Goal: Task Accomplishment & Management: Complete application form

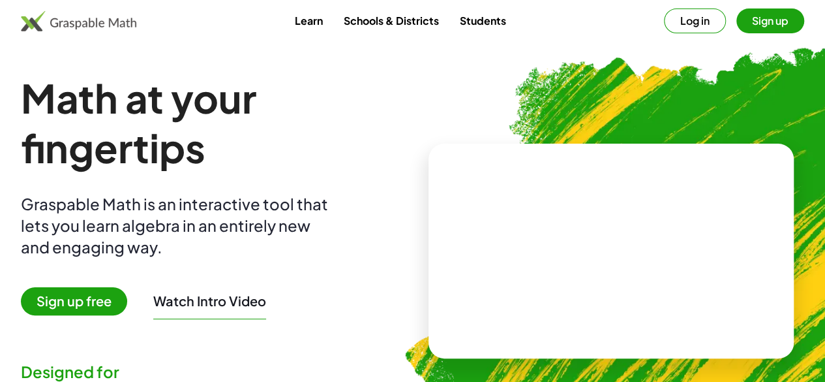
click at [680, 25] on button "Log in" at bounding box center [695, 20] width 62 height 25
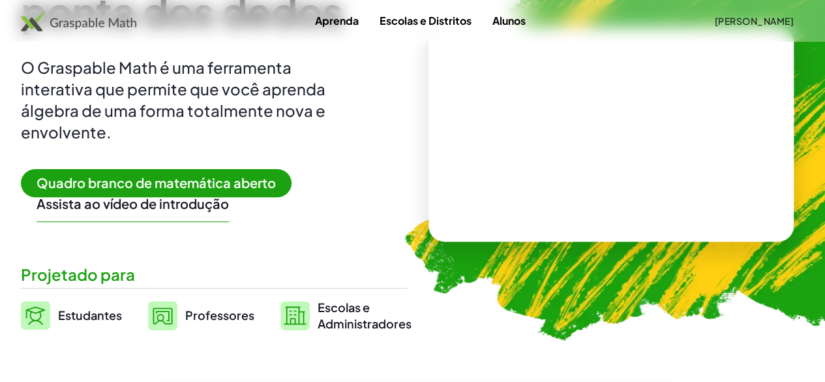
scroll to position [125, 0]
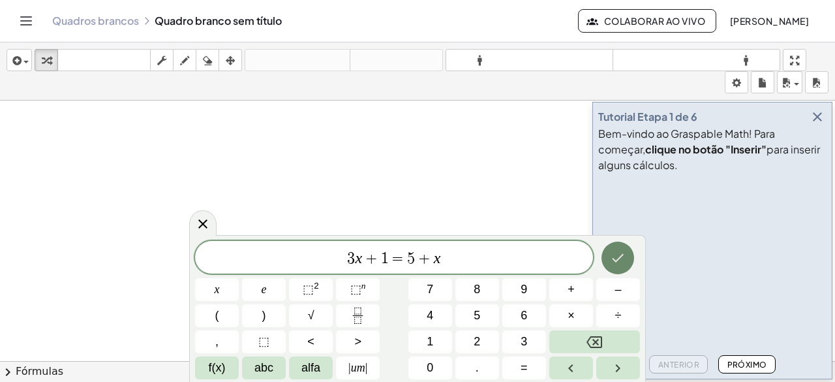
click at [614, 261] on icon "Feito" at bounding box center [618, 258] width 16 height 16
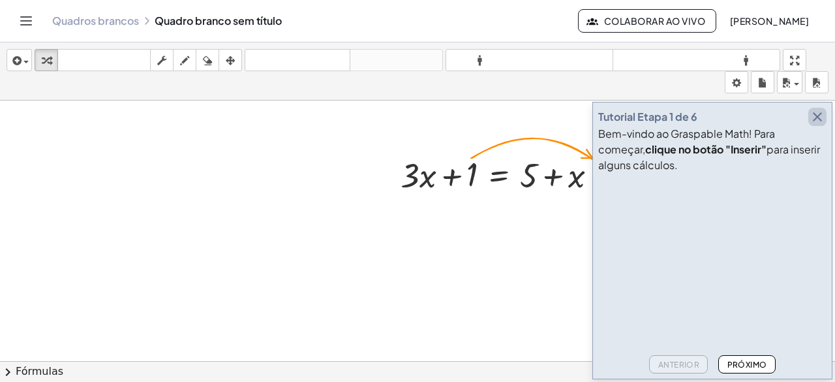
click at [823, 115] on icon "button" at bounding box center [817, 117] width 16 height 16
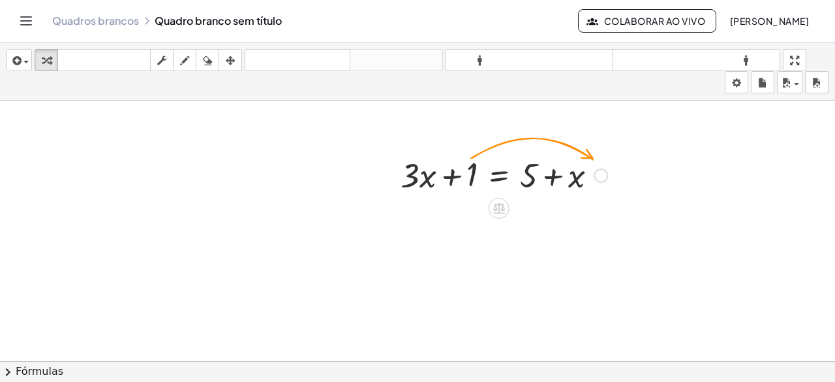
drag, startPoint x: 468, startPoint y: 175, endPoint x: 497, endPoint y: 163, distance: 31.3
drag, startPoint x: 497, startPoint y: 163, endPoint x: 476, endPoint y: 171, distance: 22.3
click at [476, 171] on div at bounding box center [504, 174] width 220 height 44
drag, startPoint x: 476, startPoint y: 171, endPoint x: 622, endPoint y: 173, distance: 145.5
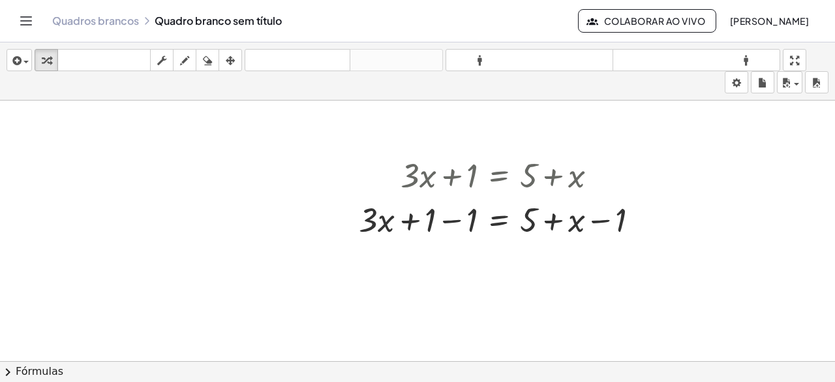
click at [499, 220] on div "+ · 3 · x = + 5 + x + 1 − 1 − 1" at bounding box center [499, 220] width 0 height 0
click at [644, 213] on div at bounding box center [642, 220] width 14 height 14
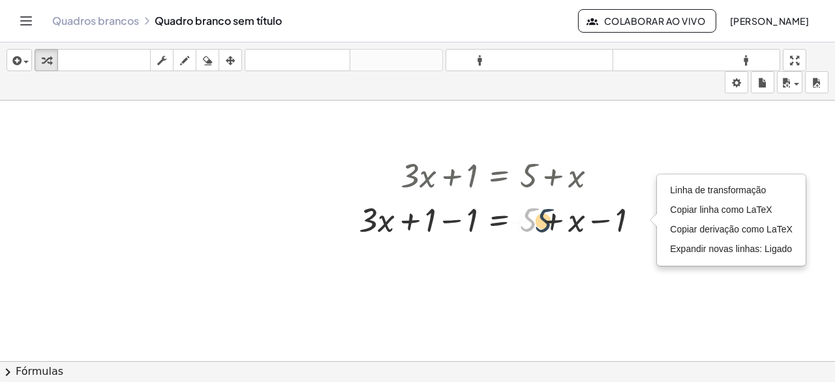
drag, startPoint x: 521, startPoint y: 222, endPoint x: 553, endPoint y: 222, distance: 32.6
click at [553, 222] on div at bounding box center [503, 218] width 303 height 44
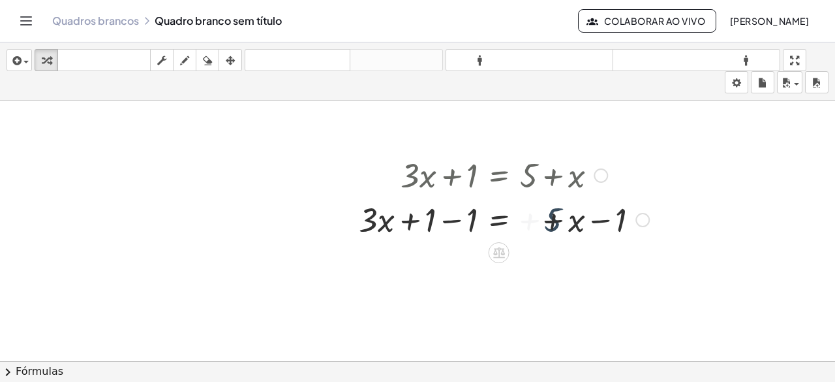
click at [553, 222] on div at bounding box center [503, 218] width 303 height 44
drag, startPoint x: 532, startPoint y: 224, endPoint x: 673, endPoint y: 223, distance: 141.5
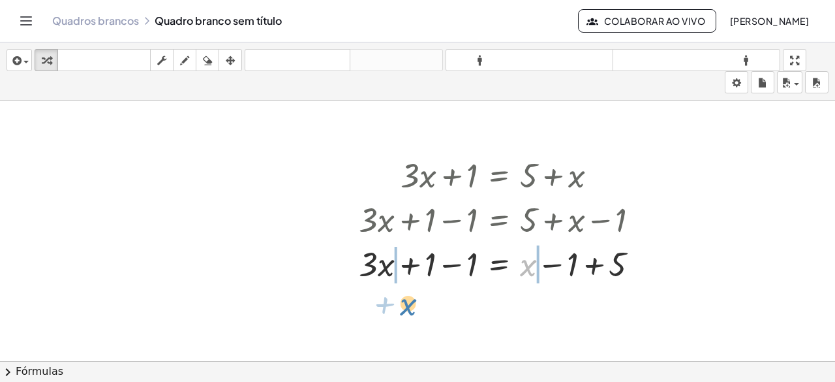
drag, startPoint x: 527, startPoint y: 266, endPoint x: 402, endPoint y: 305, distance: 131.0
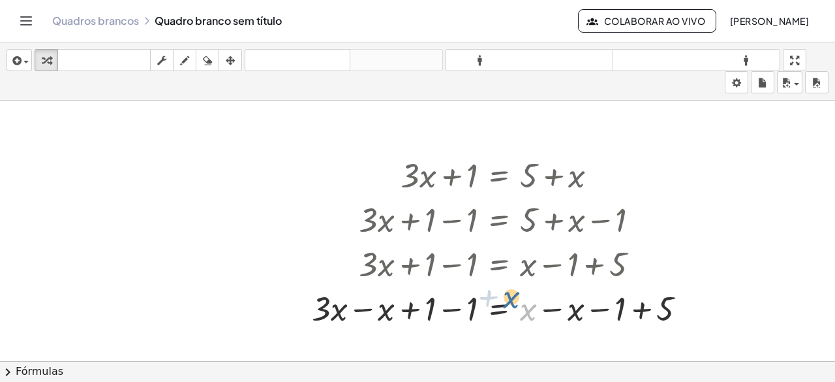
drag, startPoint x: 524, startPoint y: 313, endPoint x: 507, endPoint y: 301, distance: 21.0
click at [507, 301] on div at bounding box center [504, 307] width 398 height 44
click at [208, 61] on icon "button" at bounding box center [207, 61] width 9 height 16
drag, startPoint x: 340, startPoint y: 303, endPoint x: 399, endPoint y: 317, distance: 59.8
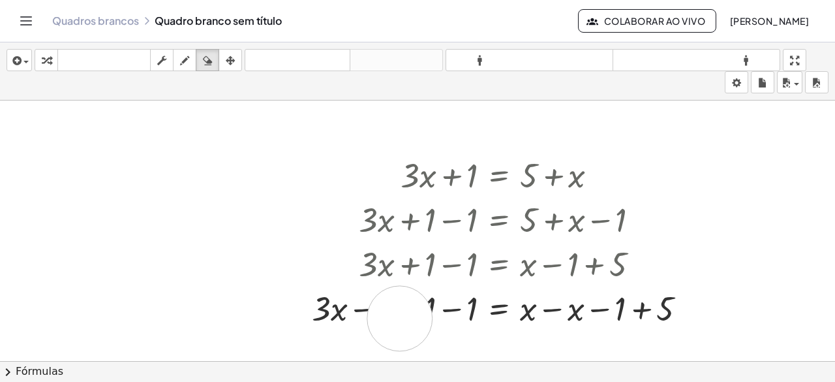
drag, startPoint x: 372, startPoint y: 314, endPoint x: 316, endPoint y: 309, distance: 56.3
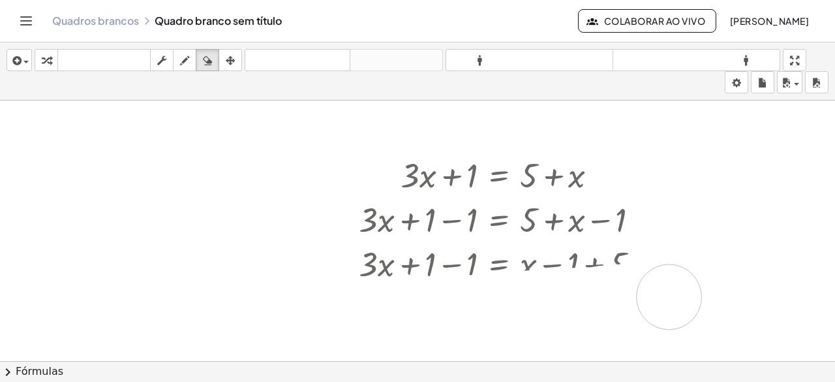
drag, startPoint x: 316, startPoint y: 309, endPoint x: 673, endPoint y: 297, distance: 357.6
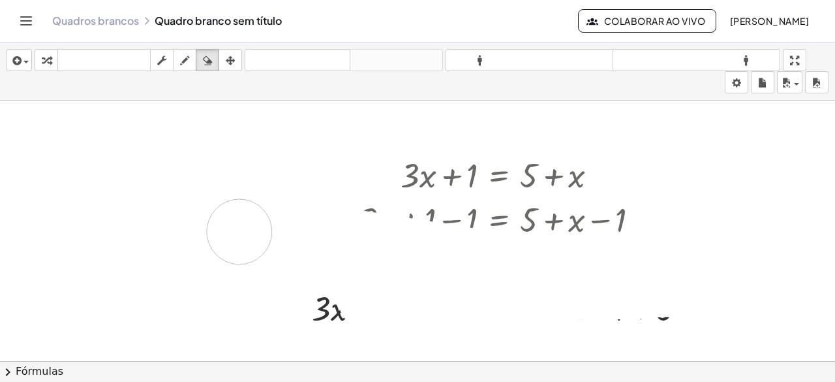
drag, startPoint x: 558, startPoint y: 299, endPoint x: 313, endPoint y: 229, distance: 254.5
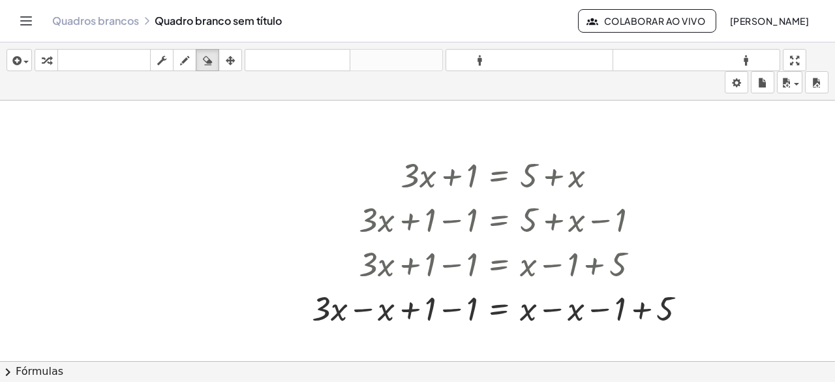
drag, startPoint x: 282, startPoint y: 216, endPoint x: 219, endPoint y: 195, distance: 66.0
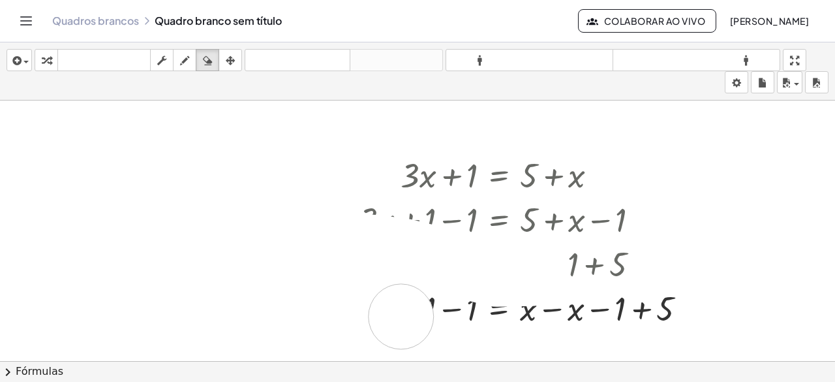
drag, startPoint x: 354, startPoint y: 249, endPoint x: 556, endPoint y: 293, distance: 206.4
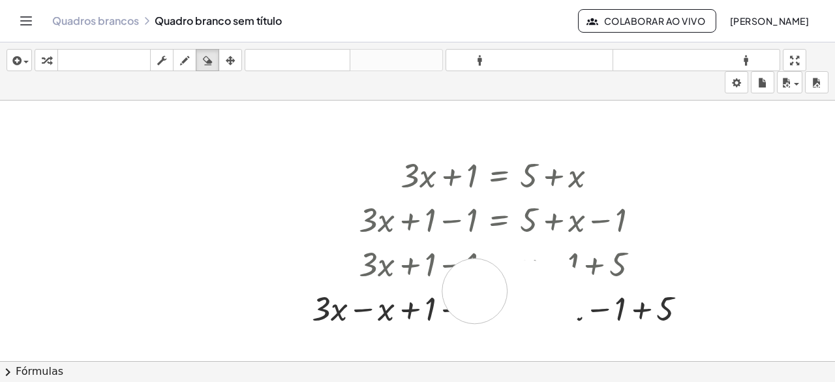
drag, startPoint x: 556, startPoint y: 293, endPoint x: 475, endPoint y: 290, distance: 80.9
drag, startPoint x: 475, startPoint y: 290, endPoint x: 481, endPoint y: 172, distance: 118.2
drag, startPoint x: 470, startPoint y: 295, endPoint x: 480, endPoint y: 155, distance: 140.6
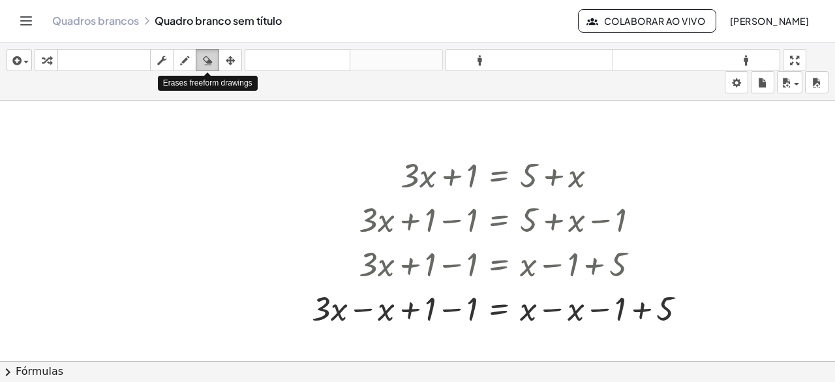
click at [198, 65] on button "apagar" at bounding box center [207, 60] width 23 height 22
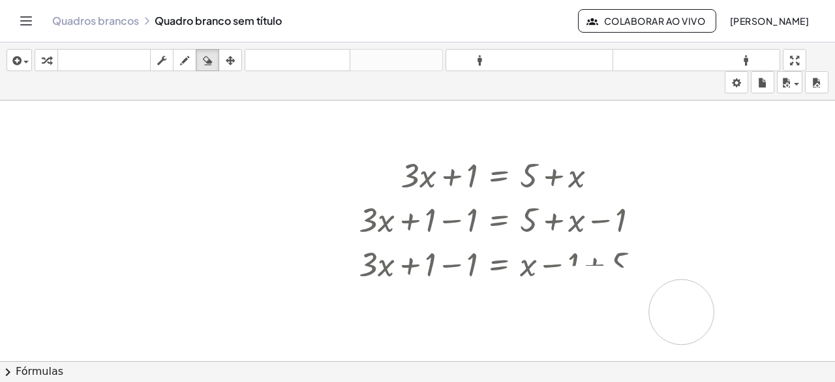
drag, startPoint x: 312, startPoint y: 286, endPoint x: 685, endPoint y: 310, distance: 373.3
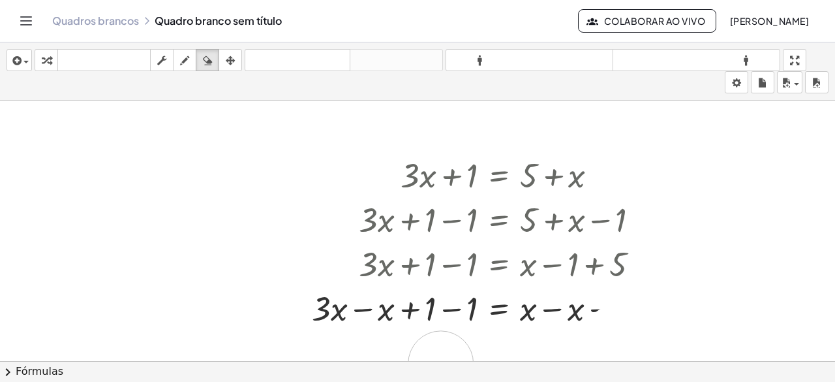
drag, startPoint x: 664, startPoint y: 311, endPoint x: 441, endPoint y: 362, distance: 228.8
click at [441, 362] on div "inserir selecione uma: Expressão matemática Função Texto Vídeo do Youtube Gráfi…" at bounding box center [417, 211] width 835 height 339
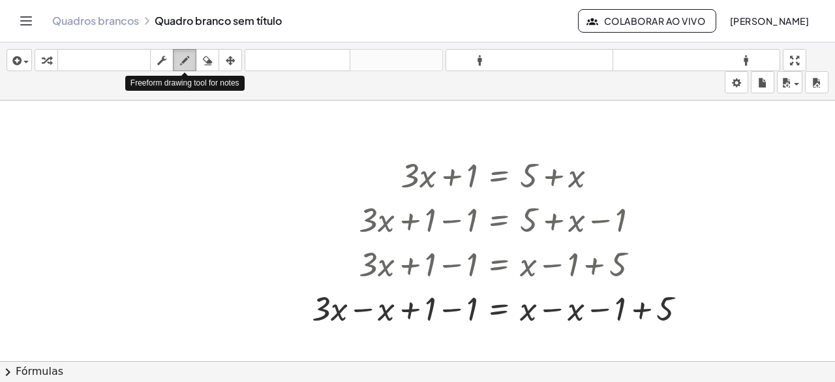
click at [180, 58] on icon "button" at bounding box center [184, 61] width 9 height 16
drag, startPoint x: 659, startPoint y: 309, endPoint x: 641, endPoint y: 328, distance: 26.3
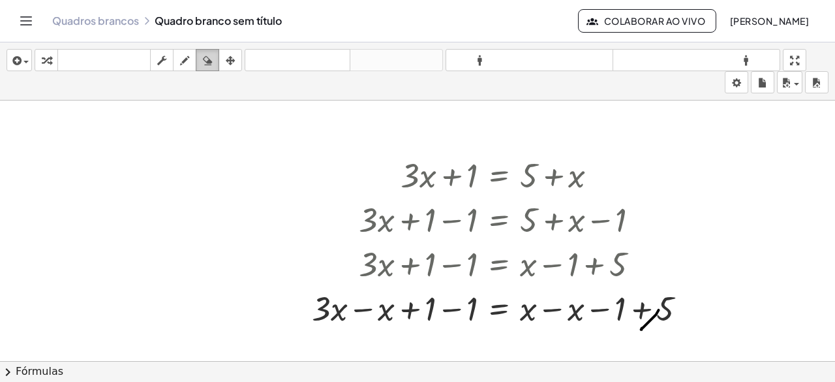
click at [208, 63] on icon "button" at bounding box center [207, 61] width 9 height 16
drag, startPoint x: 633, startPoint y: 332, endPoint x: 642, endPoint y: 333, distance: 9.9
click at [168, 63] on div "button" at bounding box center [161, 60] width 17 height 16
drag, startPoint x: 667, startPoint y: 314, endPoint x: 438, endPoint y: 357, distance: 233.7
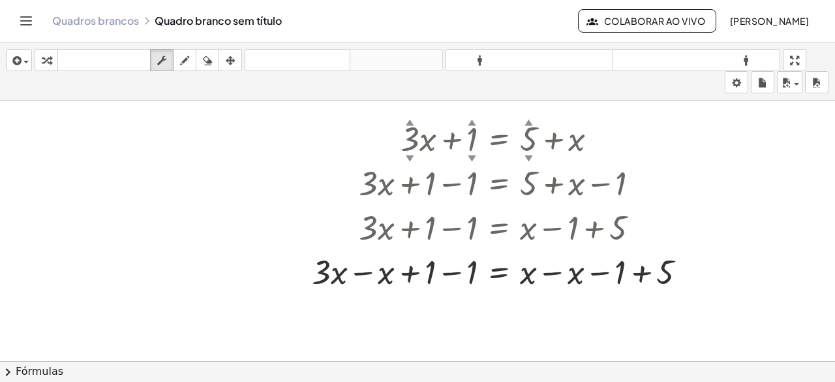
scroll to position [39, 0]
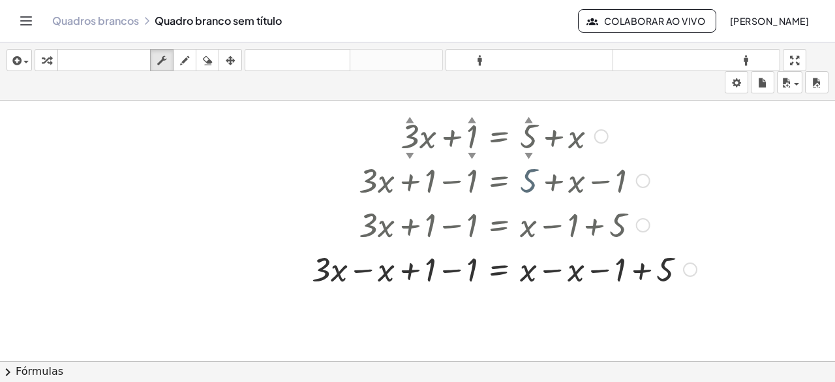
drag, startPoint x: 521, startPoint y: 157, endPoint x: 531, endPoint y: 157, distance: 10.4
click at [531, 157] on div at bounding box center [504, 179] width 398 height 44
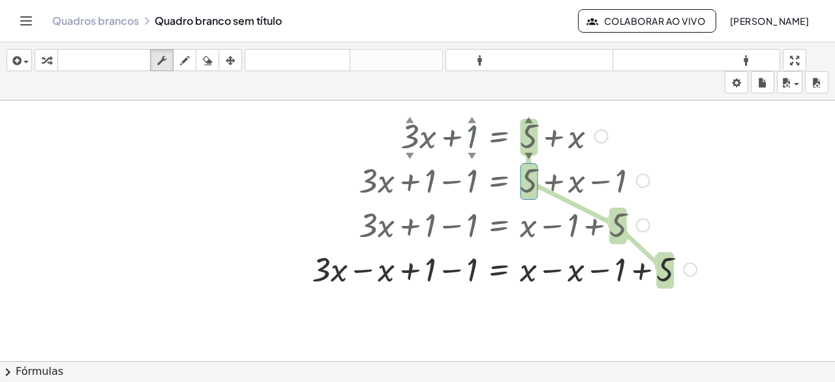
click at [475, 152] on font "▼" at bounding box center [472, 155] width 8 height 10
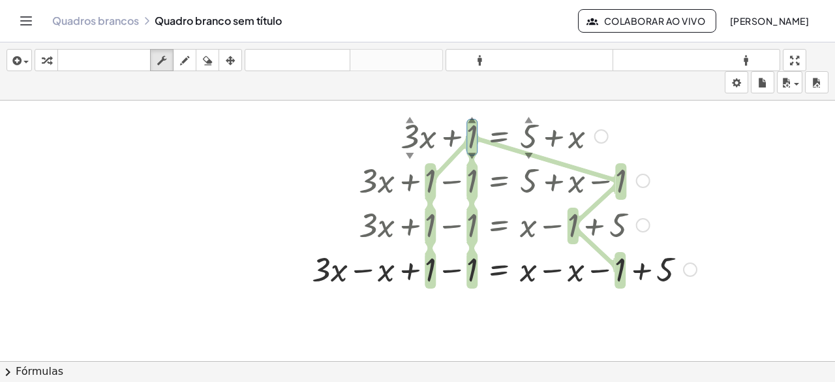
click at [410, 157] on div at bounding box center [504, 179] width 398 height 44
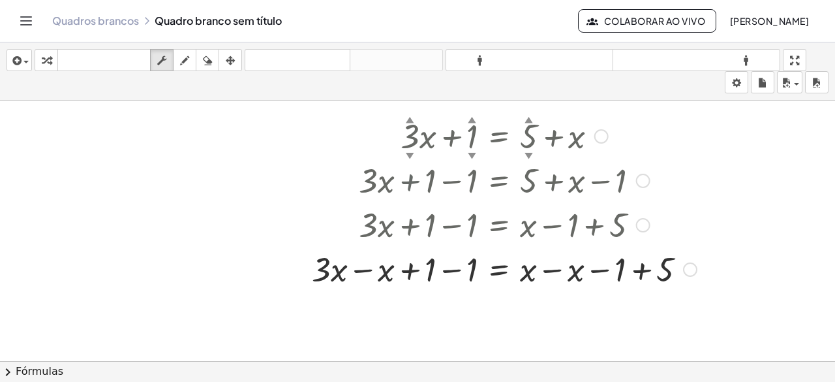
click at [410, 157] on div at bounding box center [504, 179] width 398 height 44
click at [412, 152] on font "▼" at bounding box center [410, 155] width 8 height 10
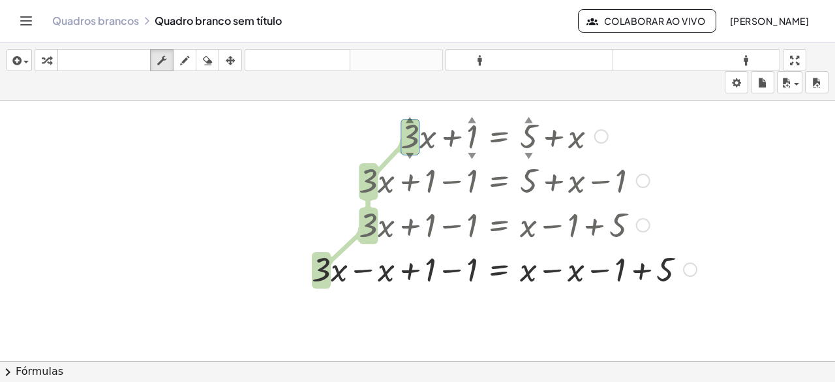
click at [412, 152] on font "▼" at bounding box center [410, 155] width 8 height 10
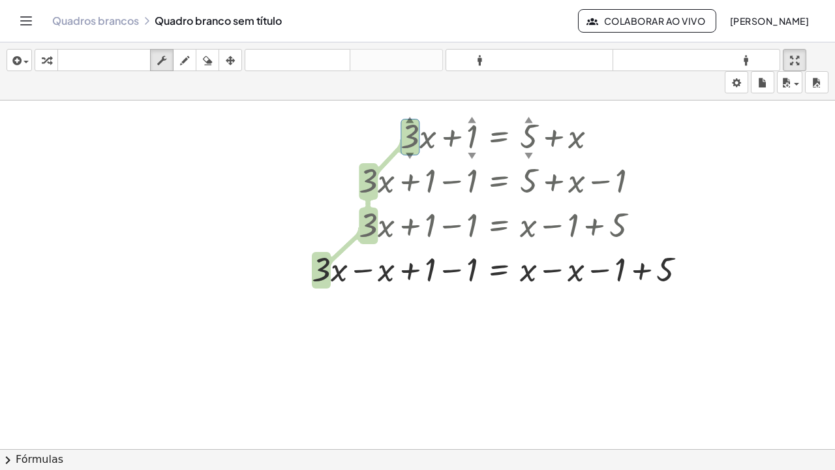
drag, startPoint x: 808, startPoint y: 61, endPoint x: 808, endPoint y: 118, distance: 56.7
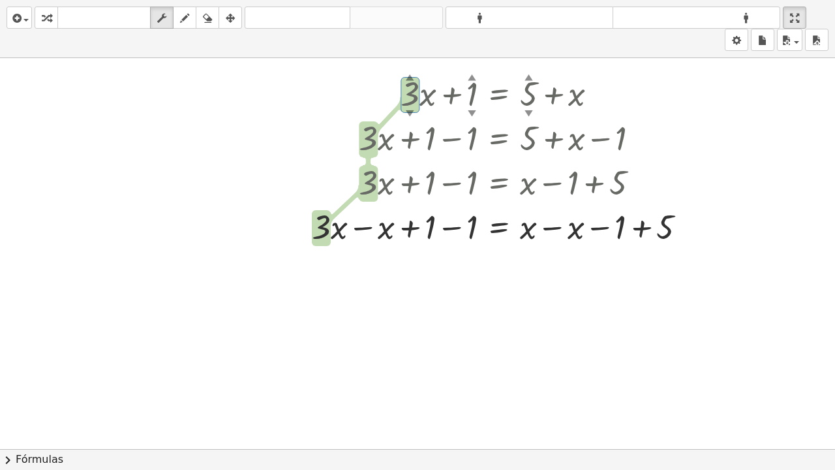
click at [808, 118] on div "inserir selecione uma: Expressão matemática Função Texto Vídeo do Youtube Gráfi…" at bounding box center [417, 235] width 835 height 470
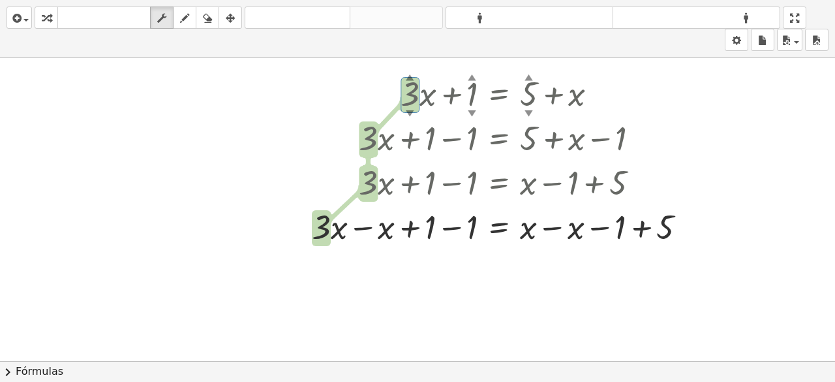
drag, startPoint x: 801, startPoint y: 21, endPoint x: 801, endPoint y: -36, distance: 56.7
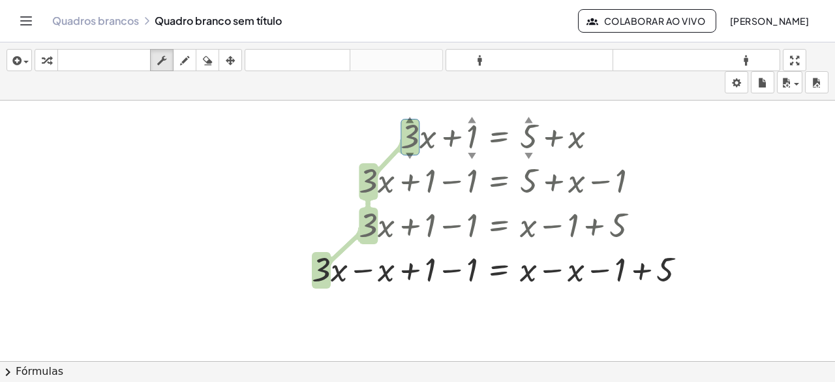
click at [801, 0] on html "Atividades matemáticas compreensíveis Quadros brancos Aulas Conta v1.28.4 | Pol…" at bounding box center [417, 191] width 835 height 382
drag, startPoint x: 14, startPoint y: 70, endPoint x: 19, endPoint y: 65, distance: 7.4
click at [19, 65] on div "inserir selecione uma: Expressão matemática Função Texto Vídeo do Youtube Gráfi…" at bounding box center [417, 71] width 835 height 58
click at [19, 65] on icon "button" at bounding box center [16, 61] width 12 height 16
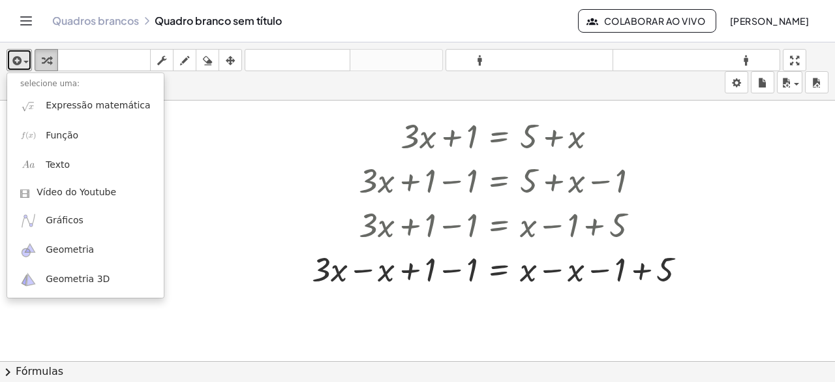
click at [48, 66] on icon "button" at bounding box center [46, 61] width 9 height 16
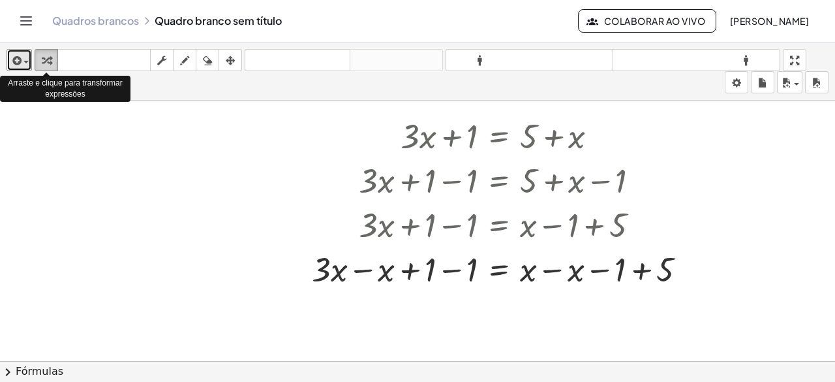
click at [48, 66] on icon "button" at bounding box center [46, 61] width 9 height 16
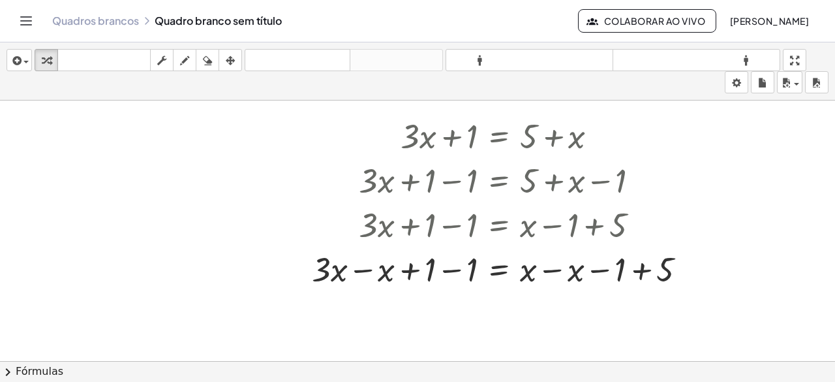
click at [18, 369] on font "Fórmulas" at bounding box center [40, 371] width 48 height 12
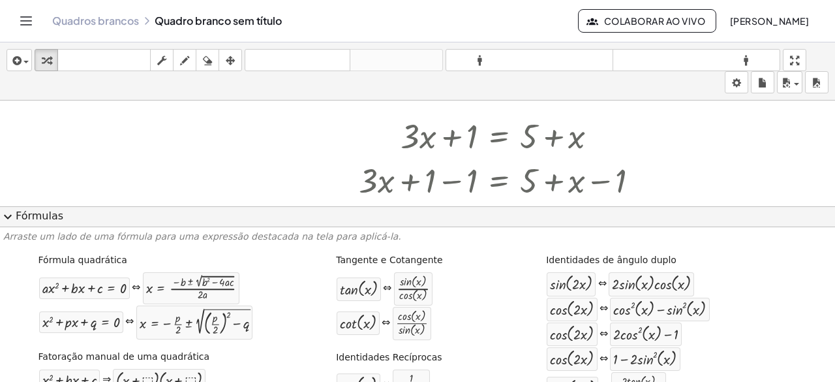
click at [210, 162] on div at bounding box center [417, 374] width 835 height 626
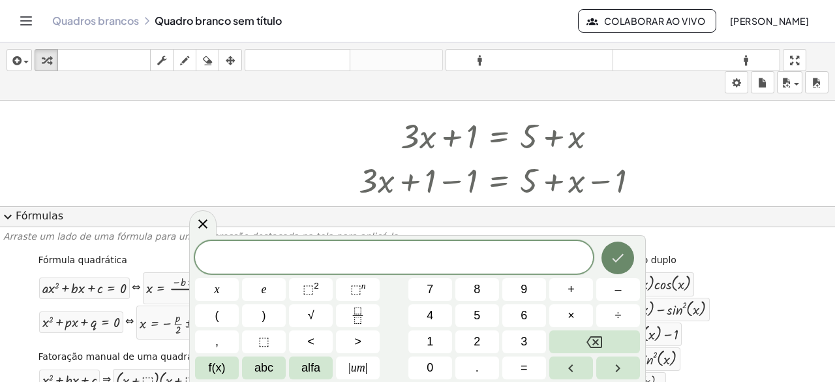
click at [618, 253] on icon "Feito" at bounding box center [618, 258] width 16 height 16
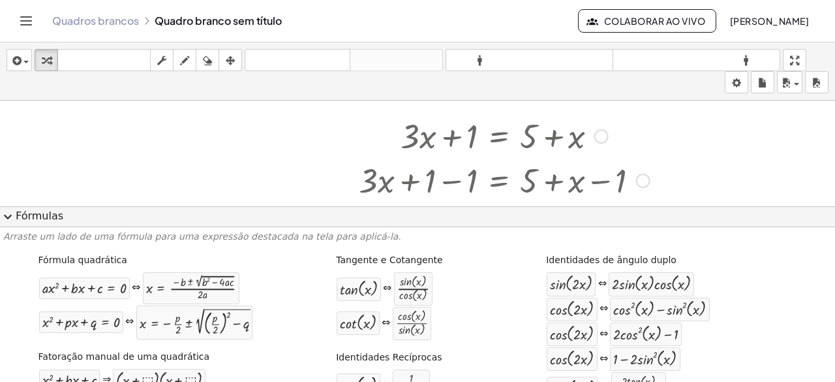
click at [701, 162] on div at bounding box center [504, 179] width 398 height 44
click at [15, 216] on span "expand_more" at bounding box center [8, 217] width 16 height 16
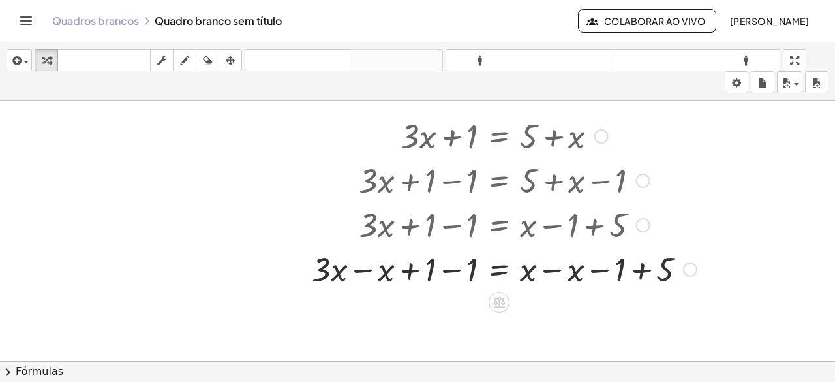
drag, startPoint x: 528, startPoint y: 182, endPoint x: 468, endPoint y: 184, distance: 60.0
click at [468, 184] on div at bounding box center [504, 179] width 398 height 44
drag, startPoint x: 667, startPoint y: 274, endPoint x: 421, endPoint y: 275, distance: 245.9
click at [421, 275] on div at bounding box center [504, 268] width 398 height 44
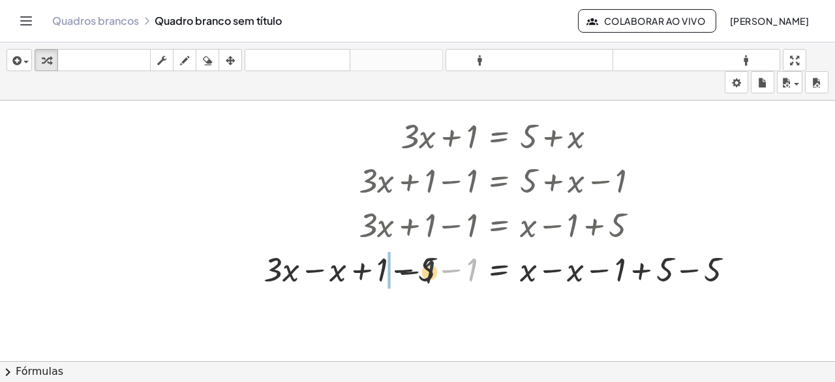
drag, startPoint x: 473, startPoint y: 273, endPoint x: 402, endPoint y: 279, distance: 71.4
click at [402, 279] on div at bounding box center [504, 268] width 494 height 44
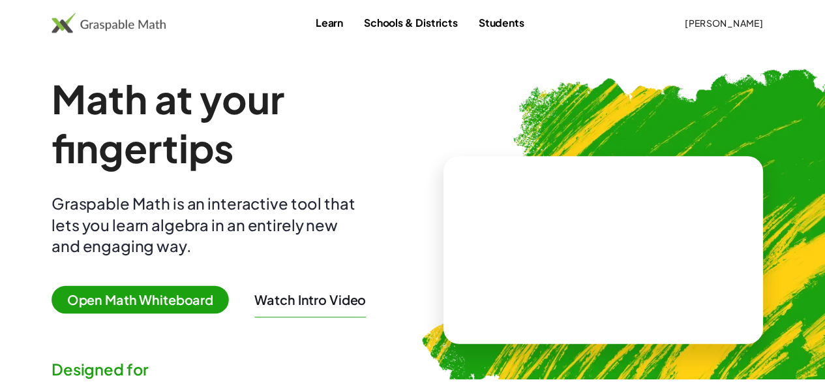
scroll to position [125, 0]
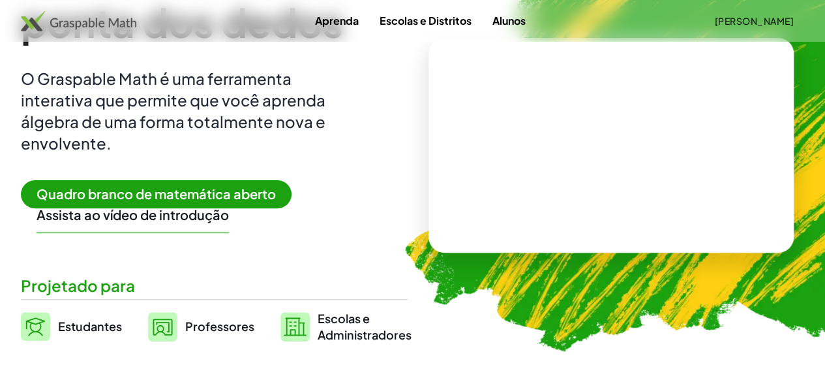
click at [201, 194] on font "Quadro branco de matemática aberto" at bounding box center [156, 193] width 239 height 16
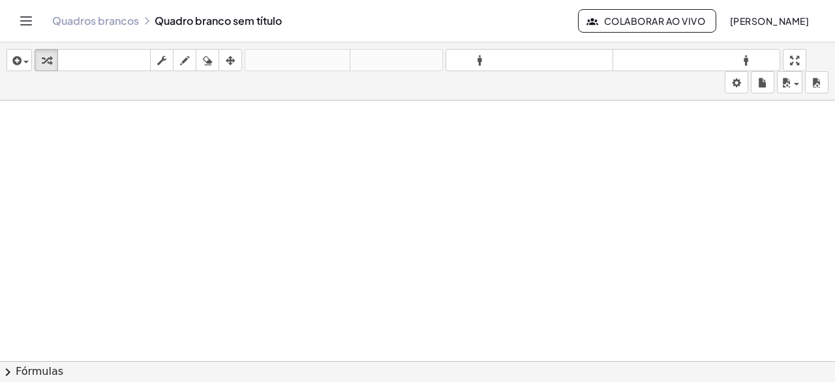
drag, startPoint x: 201, startPoint y: 194, endPoint x: 365, endPoint y: 229, distance: 168.1
click at [365, 229] on div at bounding box center [417, 370] width 835 height 541
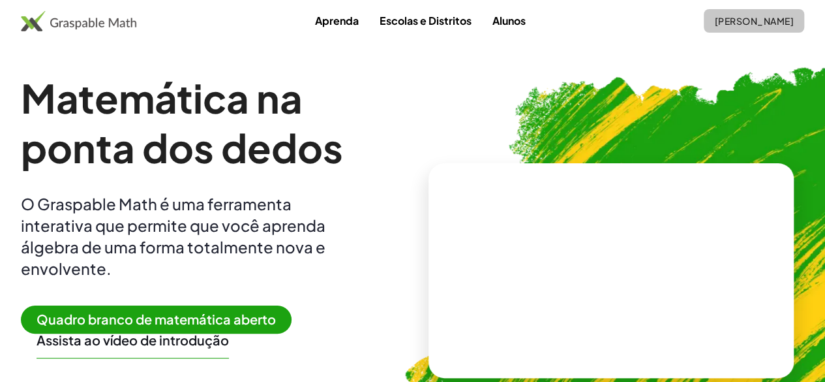
click at [733, 19] on font "[PERSON_NAME]" at bounding box center [754, 21] width 79 height 12
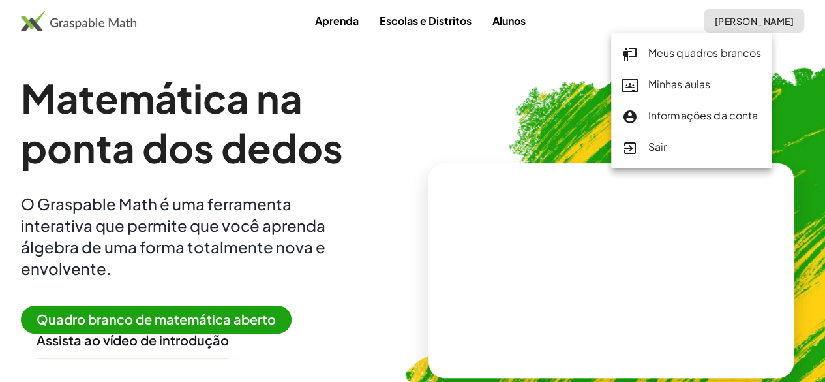
click at [682, 76] on div "Minhas aulas" at bounding box center [692, 84] width 140 height 17
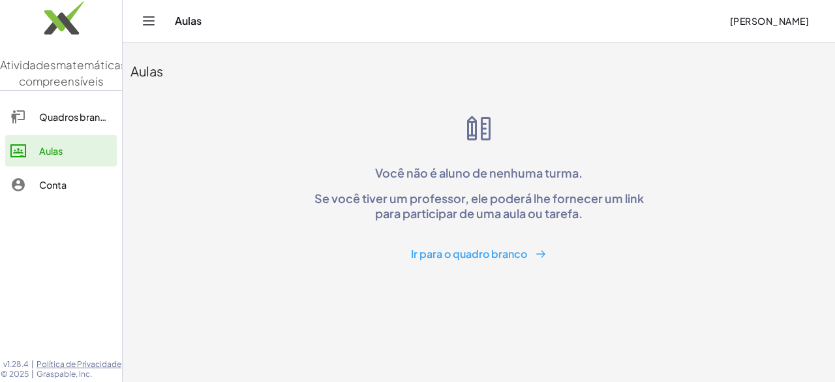
click at [84, 123] on font "Quadros brancos" at bounding box center [77, 117] width 77 height 12
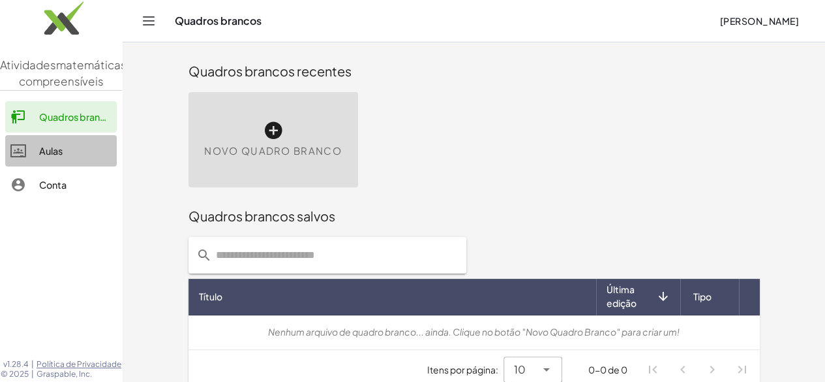
click at [76, 159] on div "Aulas" at bounding box center [75, 151] width 72 height 16
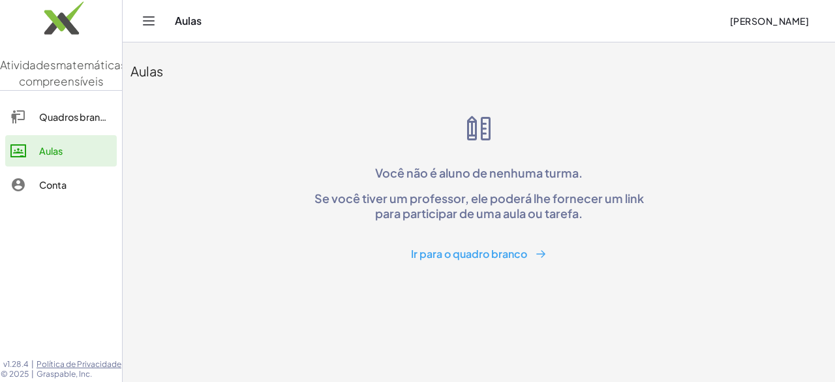
click at [424, 250] on font "Ir para o quadro branco" at bounding box center [469, 254] width 116 height 14
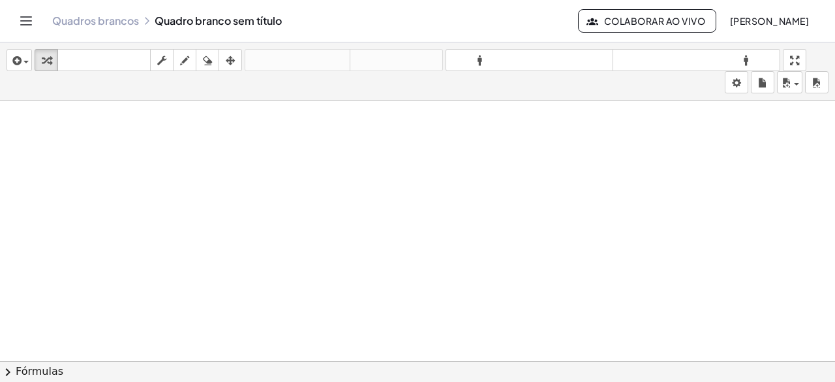
click at [73, 27] on font "Quadros brancos" at bounding box center [95, 21] width 87 height 14
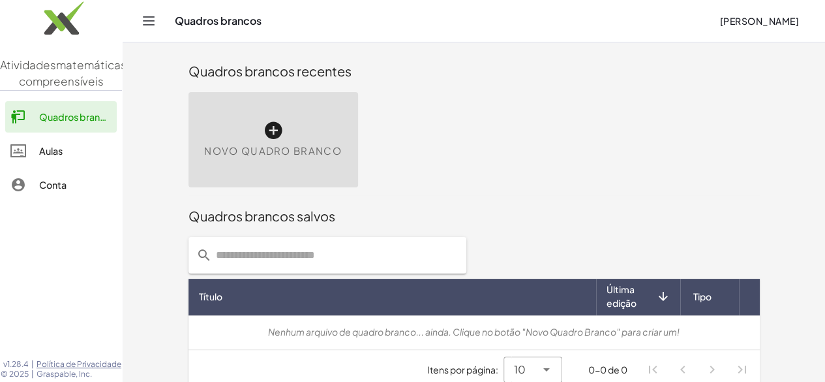
click at [153, 27] on icon "Alternar navegação" at bounding box center [149, 21] width 16 height 16
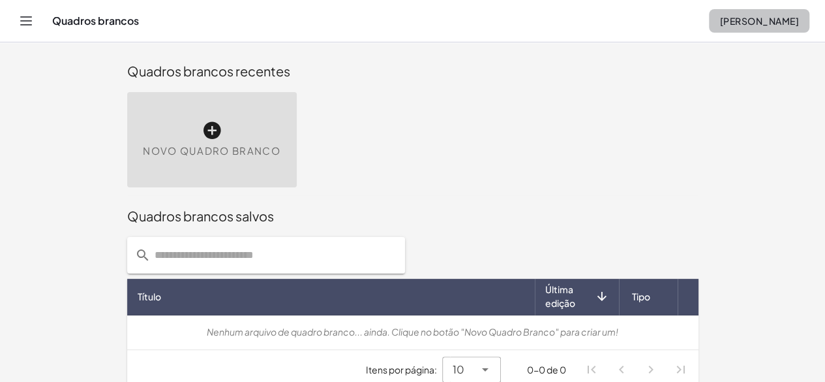
click at [733, 10] on button "[PERSON_NAME]" at bounding box center [759, 20] width 100 height 23
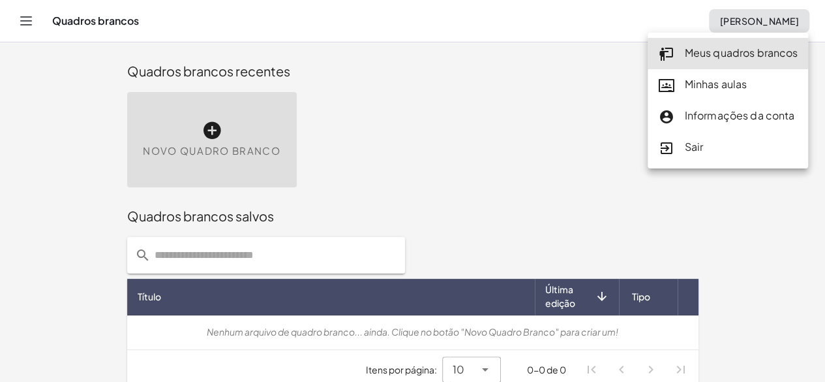
click at [584, 148] on div "Novo quadro branco" at bounding box center [412, 139] width 587 height 111
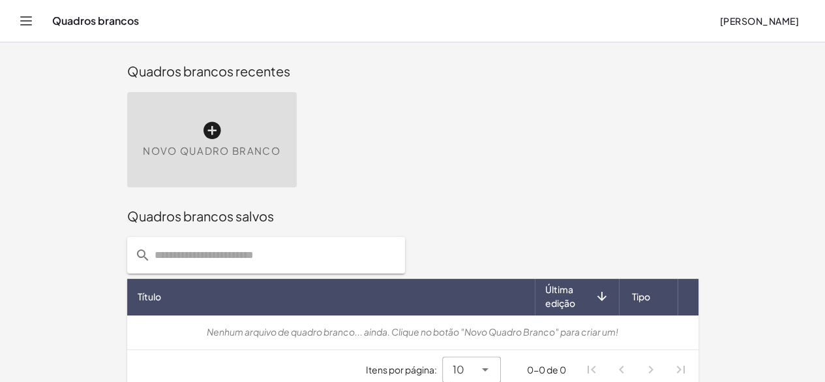
scroll to position [15, 0]
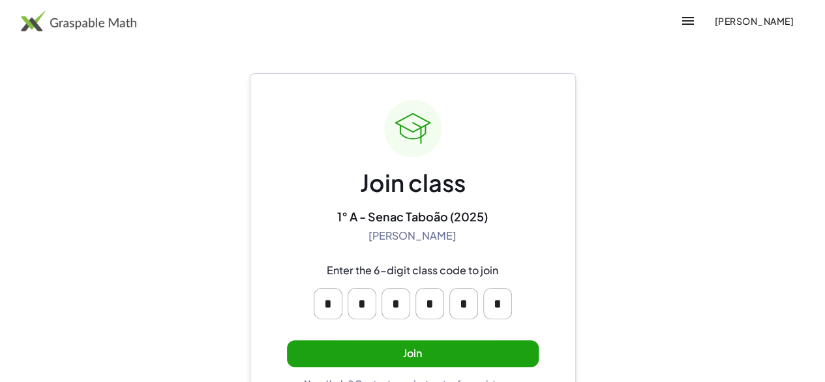
click at [364, 350] on button "Join" at bounding box center [413, 353] width 252 height 27
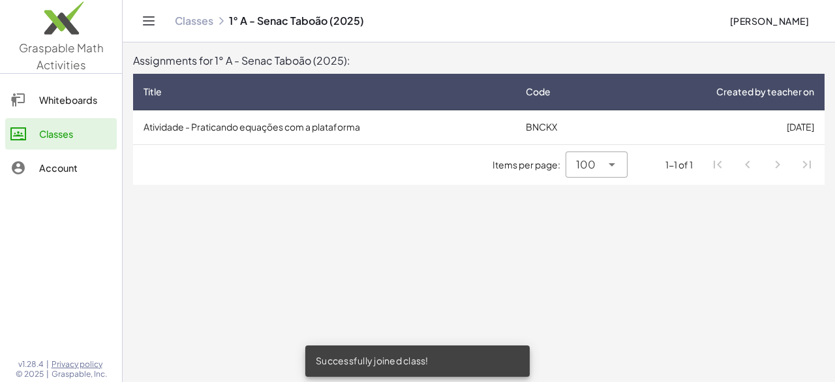
click at [496, 114] on td "Atividade - Praticando equações com a plataforma" at bounding box center [324, 127] width 382 height 34
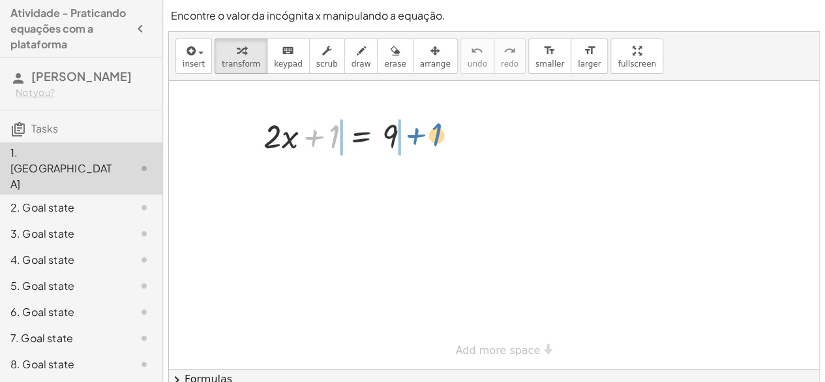
drag, startPoint x: 334, startPoint y: 134, endPoint x: 434, endPoint y: 132, distance: 100.5
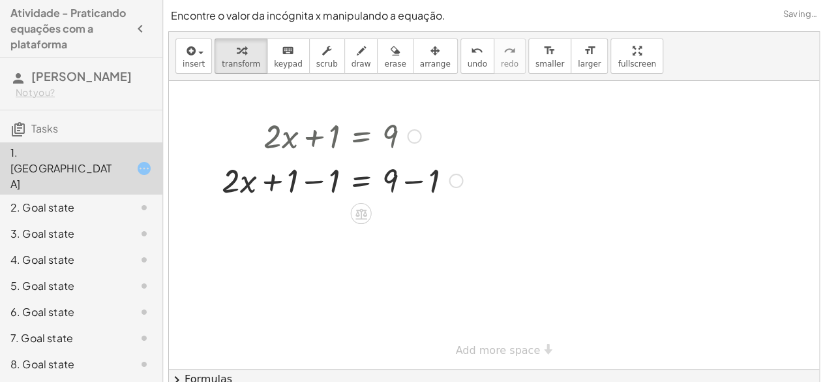
click at [312, 183] on div at bounding box center [342, 179] width 254 height 44
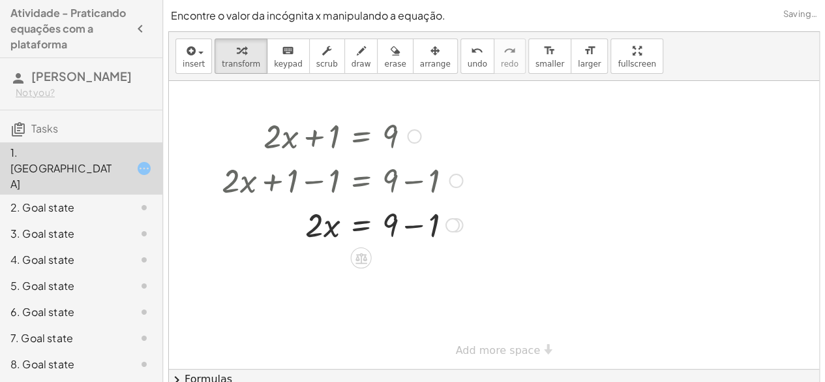
click at [421, 230] on div at bounding box center [342, 224] width 254 height 44
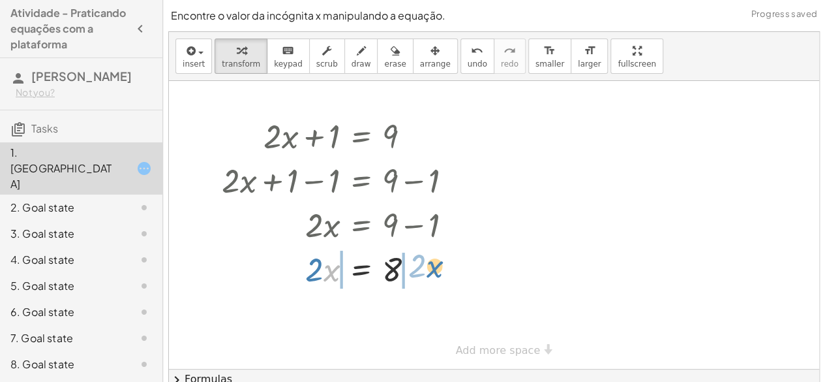
drag, startPoint x: 329, startPoint y: 280, endPoint x: 432, endPoint y: 277, distance: 103.8
click at [432, 277] on div at bounding box center [342, 268] width 254 height 44
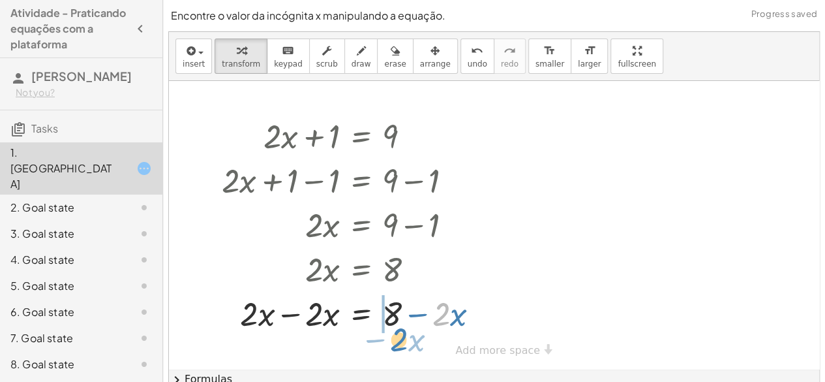
drag, startPoint x: 446, startPoint y: 314, endPoint x: 395, endPoint y: 349, distance: 61.0
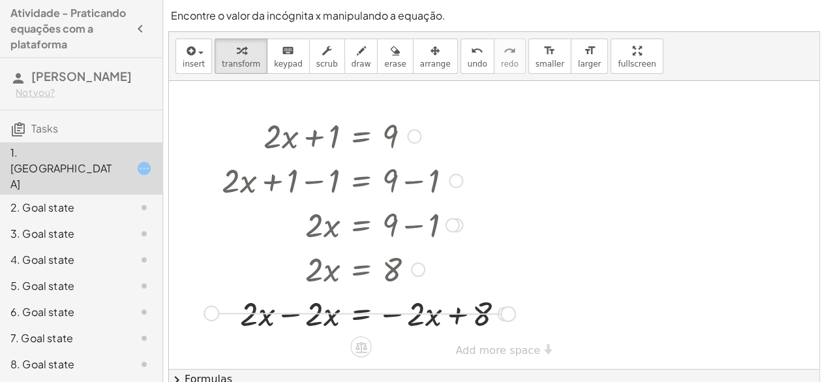
drag, startPoint x: 502, startPoint y: 311, endPoint x: 205, endPoint y: 311, distance: 296.8
click at [205, 311] on div "+ · 2 · x + 1 = 9 + · 2 · x + 1 − 1 = + 9 − 1 + · 2 · x + 0 = + 9 − 1 · 2 · x =…" at bounding box center [363, 224] width 322 height 228
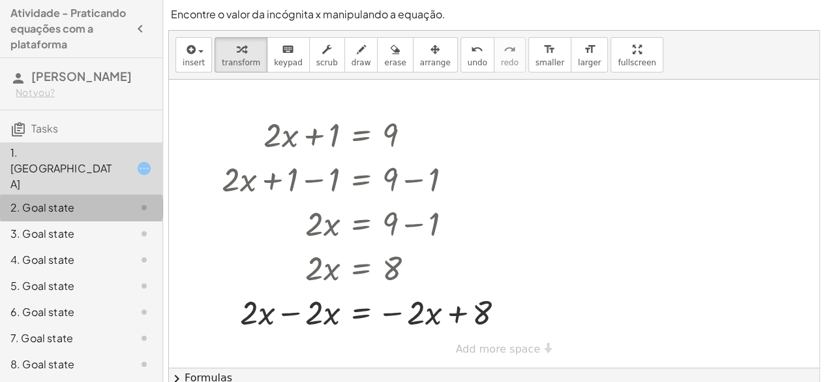
click at [67, 247] on div "2. Goal state" at bounding box center [81, 260] width 162 height 26
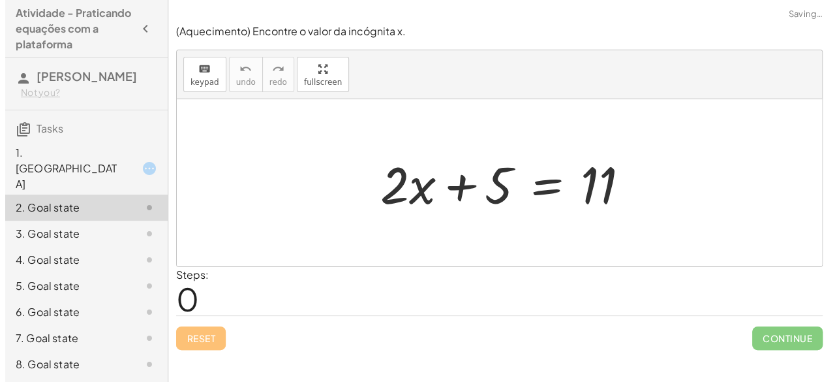
scroll to position [0, 0]
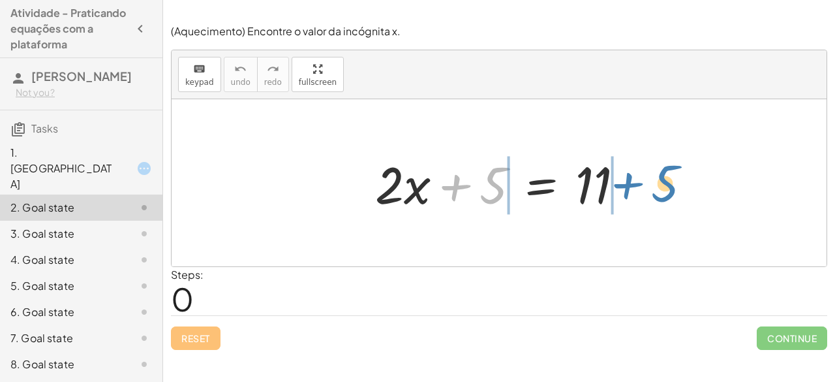
drag, startPoint x: 499, startPoint y: 194, endPoint x: 671, endPoint y: 192, distance: 172.2
click at [671, 192] on div "+ 5 + · 2 · x + 5 = 11" at bounding box center [499, 182] width 655 height 167
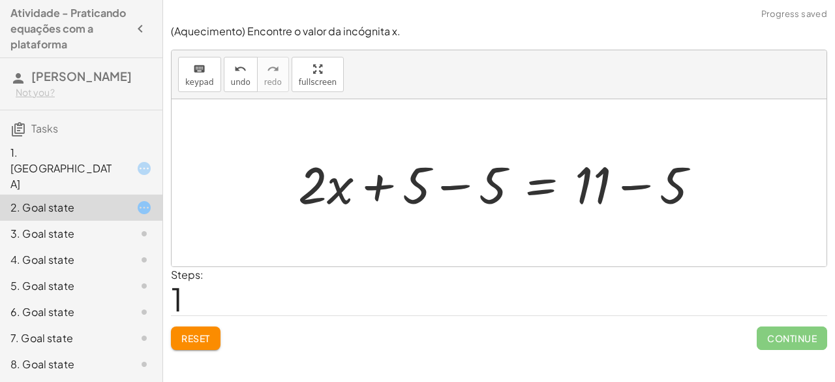
click at [457, 196] on div at bounding box center [504, 182] width 425 height 67
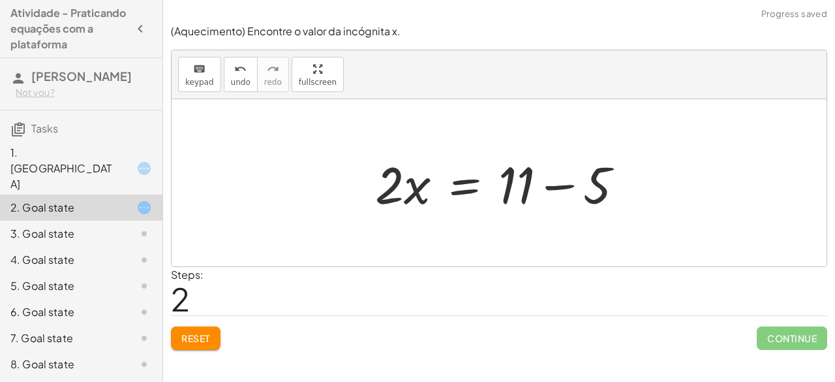
click at [564, 187] on div at bounding box center [505, 182] width 272 height 67
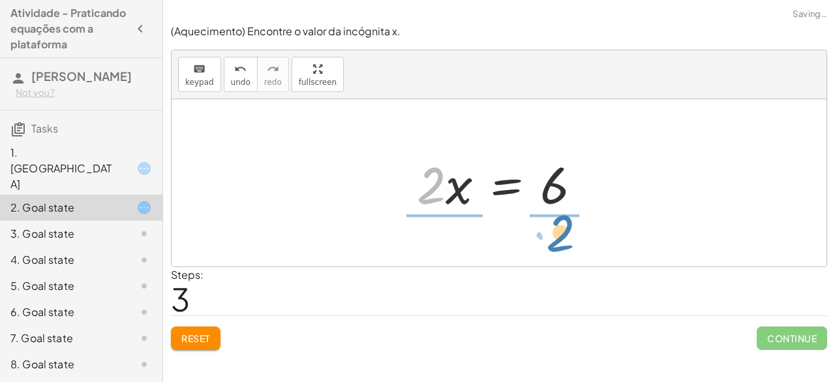
drag, startPoint x: 435, startPoint y: 196, endPoint x: 564, endPoint y: 247, distance: 138.2
click at [564, 247] on div "+ · 2 · x + 5 = 11 + · 2 · x + 5 − 5 = + 11 − 5 + · 2 · x + 0 = + 11 − 5 · 2 · …" at bounding box center [499, 182] width 655 height 167
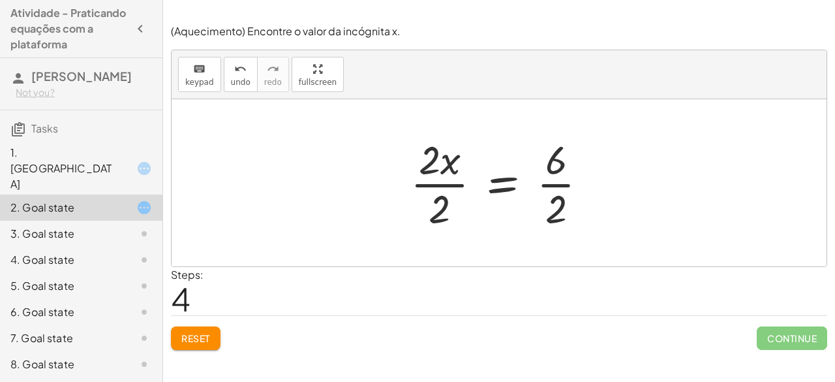
click at [432, 169] on div at bounding box center [504, 182] width 201 height 100
click at [444, 182] on div at bounding box center [504, 182] width 201 height 100
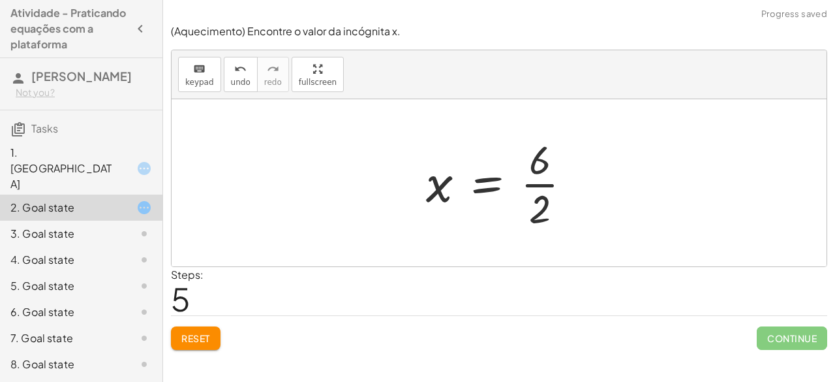
click at [542, 181] on div at bounding box center [503, 182] width 169 height 100
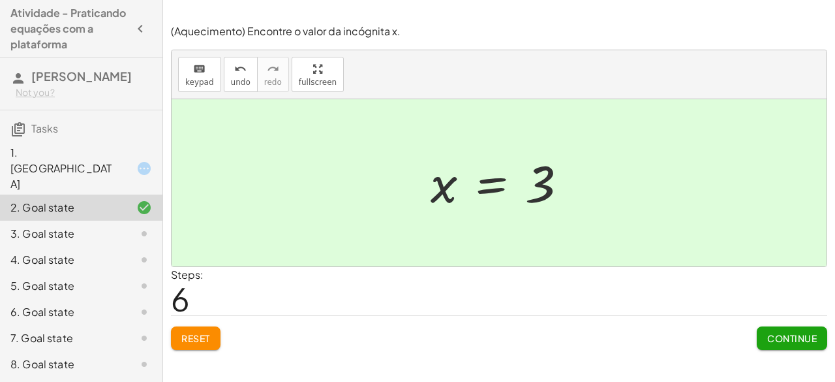
click at [787, 336] on span "Continue" at bounding box center [792, 338] width 50 height 12
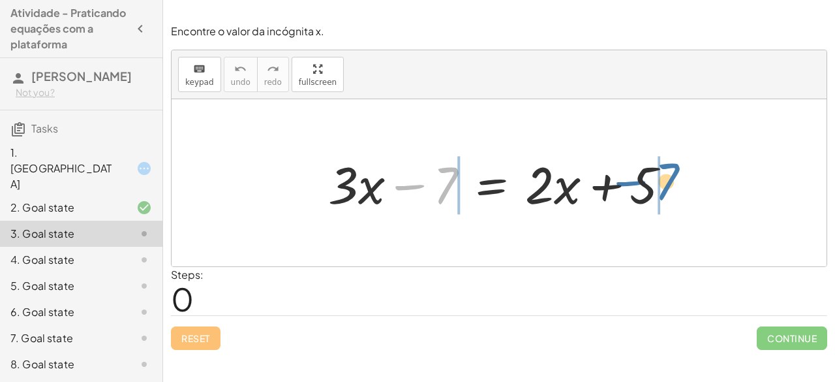
drag, startPoint x: 447, startPoint y: 178, endPoint x: 700, endPoint y: 171, distance: 253.2
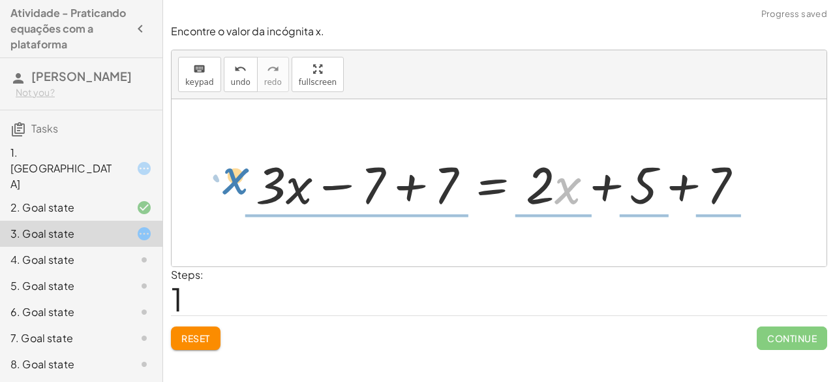
drag, startPoint x: 563, startPoint y: 187, endPoint x: 231, endPoint y: 178, distance: 332.1
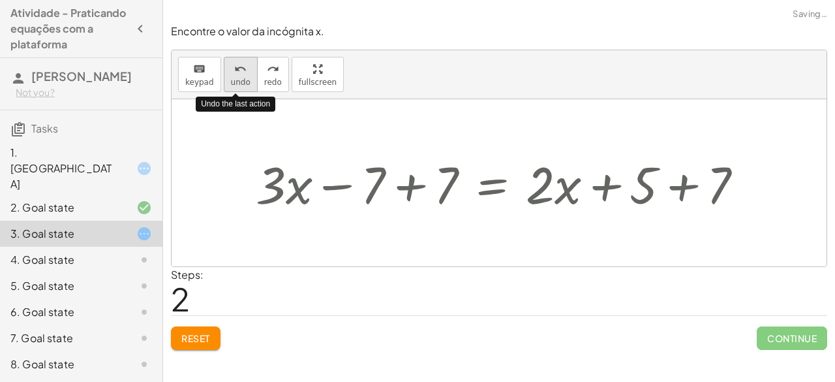
click at [239, 63] on icon "undo" at bounding box center [240, 69] width 12 height 16
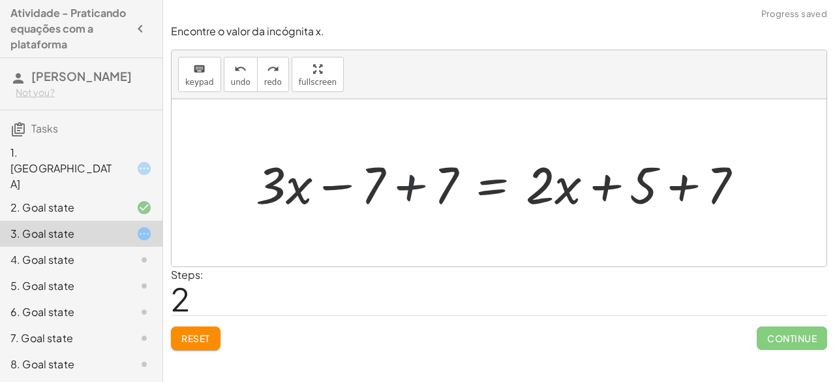
click at [403, 193] on div at bounding box center [504, 182] width 511 height 67
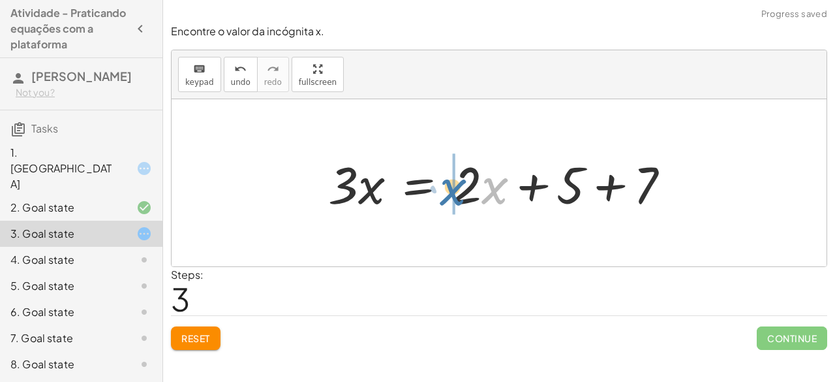
drag, startPoint x: 481, startPoint y: 185, endPoint x: 440, endPoint y: 186, distance: 41.8
click at [440, 186] on div at bounding box center [504, 182] width 365 height 67
click at [442, 186] on div at bounding box center [504, 182] width 365 height 67
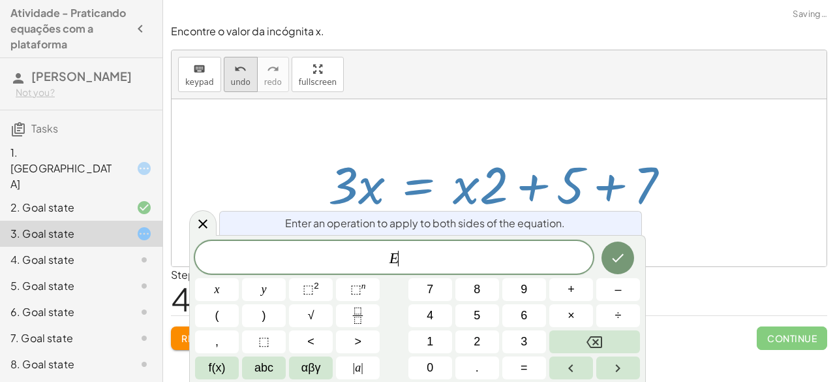
click at [240, 81] on span "undo" at bounding box center [241, 82] width 20 height 9
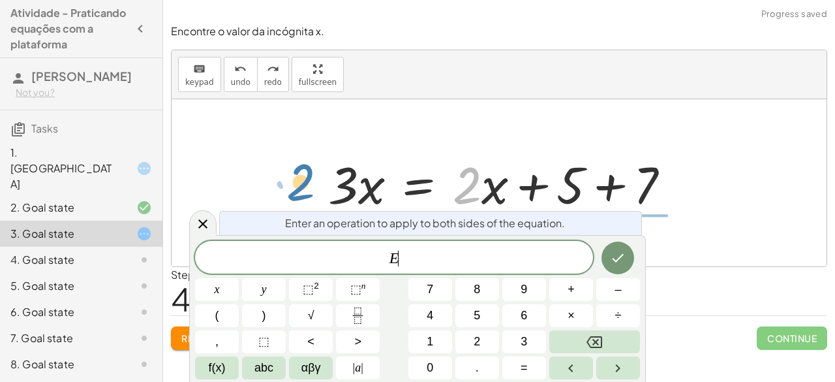
drag, startPoint x: 468, startPoint y: 179, endPoint x: 301, endPoint y: 175, distance: 167.7
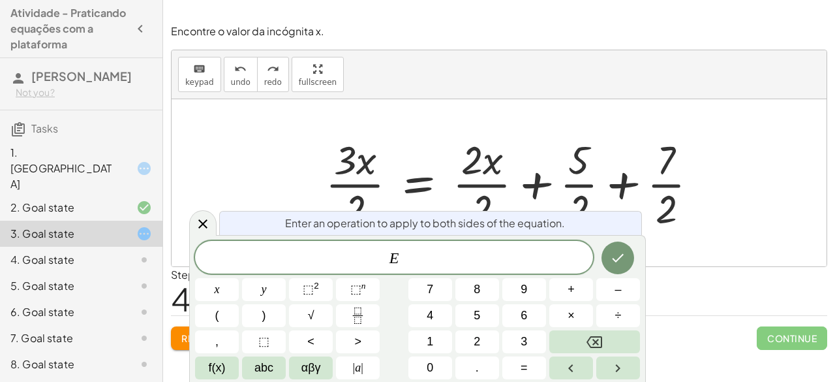
click at [690, 234] on div at bounding box center [499, 182] width 655 height 167
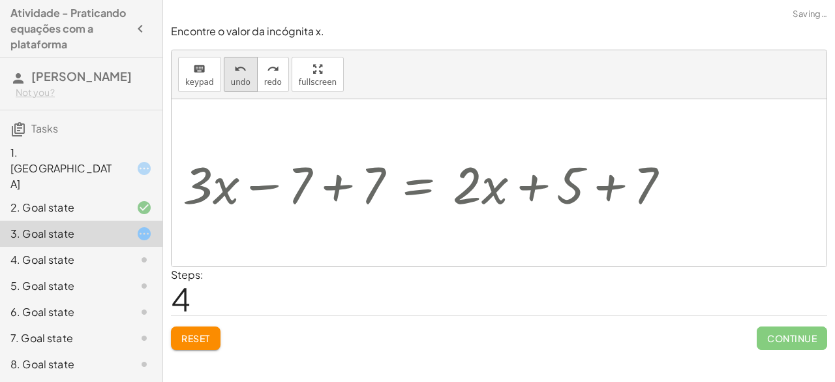
click at [234, 70] on icon "undo" at bounding box center [240, 69] width 12 height 16
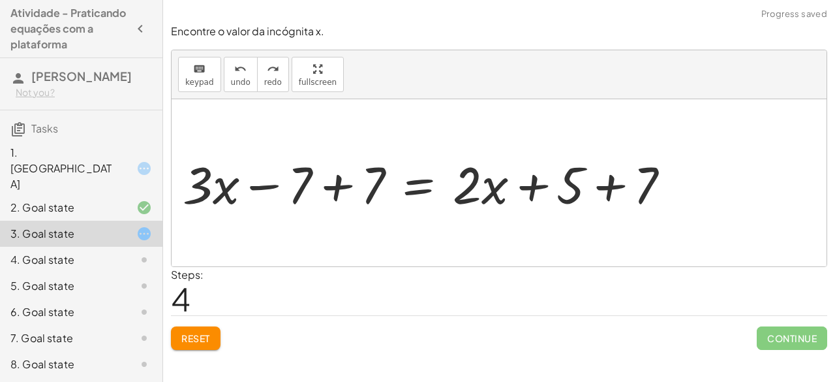
click at [335, 187] on div at bounding box center [504, 182] width 365 height 67
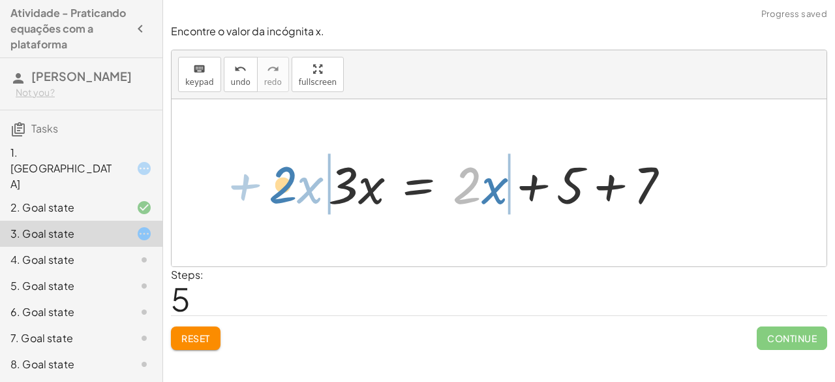
drag, startPoint x: 468, startPoint y: 188, endPoint x: 284, endPoint y: 187, distance: 183.9
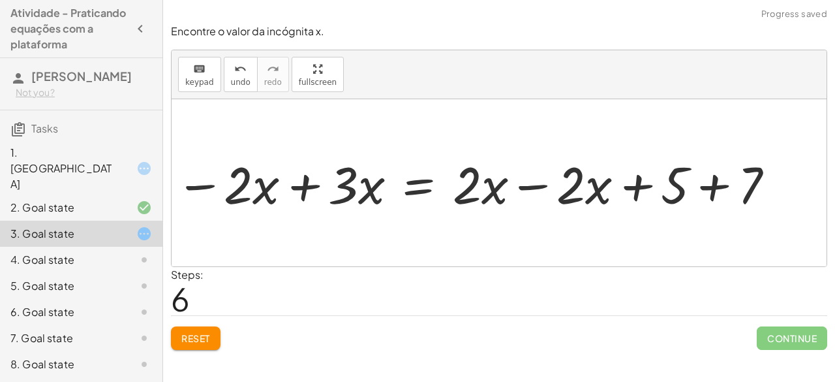
click at [538, 184] on div at bounding box center [504, 182] width 365 height 67
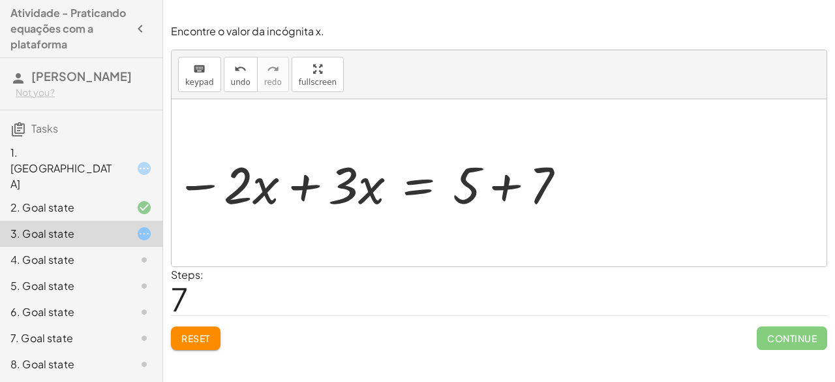
click at [511, 196] on div at bounding box center [504, 182] width 365 height 67
click at [312, 185] on div "+ · 3 · x − 7 = + · 2 · x + 5 + · 3 · x − 7 + 7 = + · 2 · x + 5 + 7 + · 3 · x +…" at bounding box center [500, 183] width 382 height 74
click at [305, 187] on div at bounding box center [499, 182] width 655 height 167
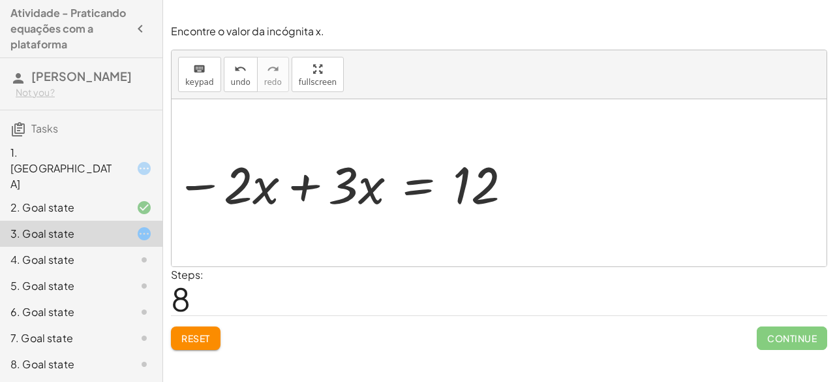
click at [305, 187] on div at bounding box center [499, 182] width 655 height 167
click at [295, 179] on div at bounding box center [499, 182] width 655 height 167
click at [297, 186] on div at bounding box center [499, 182] width 655 height 167
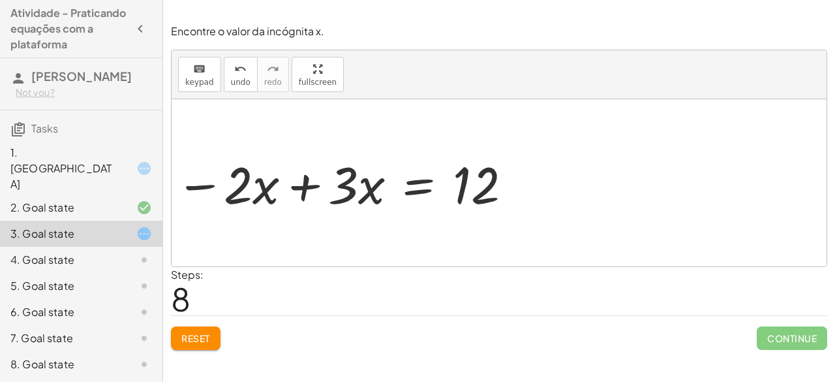
click at [299, 187] on div at bounding box center [499, 182] width 655 height 167
click at [302, 187] on div at bounding box center [499, 182] width 655 height 167
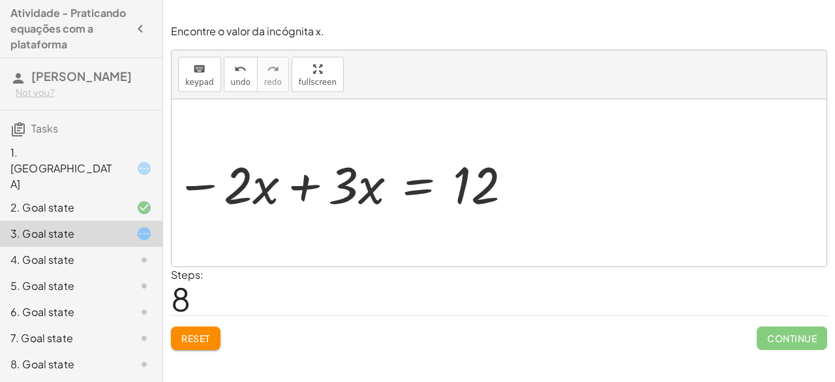
click at [302, 187] on div at bounding box center [499, 182] width 655 height 167
click at [299, 182] on div at bounding box center [499, 182] width 655 height 167
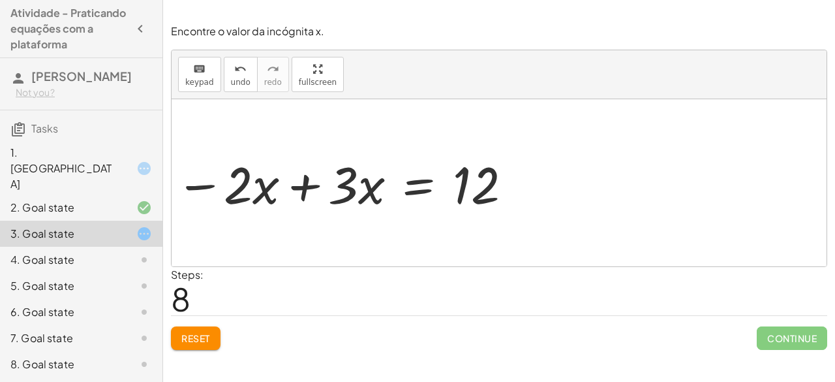
click at [299, 182] on div at bounding box center [499, 182] width 655 height 167
drag, startPoint x: 237, startPoint y: 189, endPoint x: 324, endPoint y: 187, distance: 86.8
click at [329, 188] on div "+ · 3 · x − 7 = + · 2 · x + 5 + · 3 · x − 7 + 7 = + · 2 · x + 5 + 7 + · 3 · x +…" at bounding box center [499, 182] width 655 height 167
drag, startPoint x: 245, startPoint y: 182, endPoint x: 338, endPoint y: 193, distance: 93.3
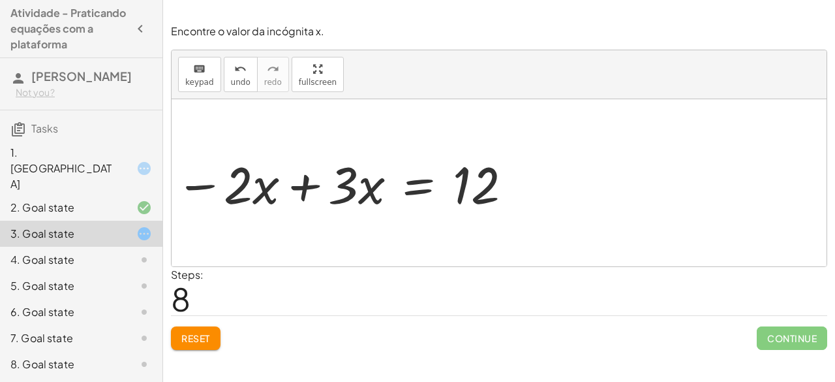
click at [338, 193] on div "+ · 3 · x − 7 = + · 2 · x + 5 + · 3 · x − 7 + 7 = + · 2 · x + 5 + 7 + · 3 · x +…" at bounding box center [499, 182] width 655 height 167
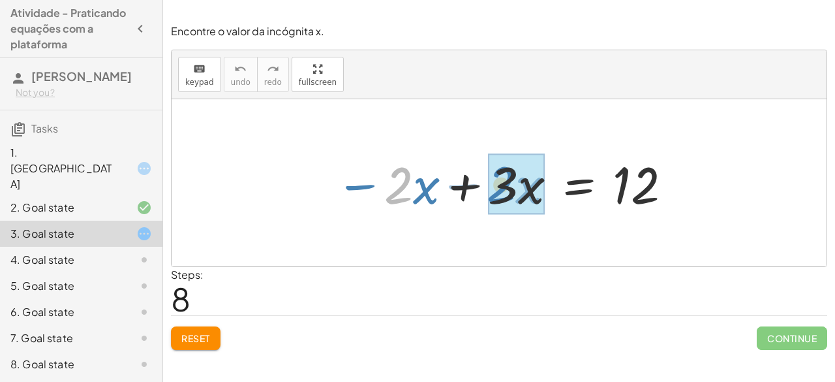
drag, startPoint x: 394, startPoint y: 183, endPoint x: 497, endPoint y: 182, distance: 103.1
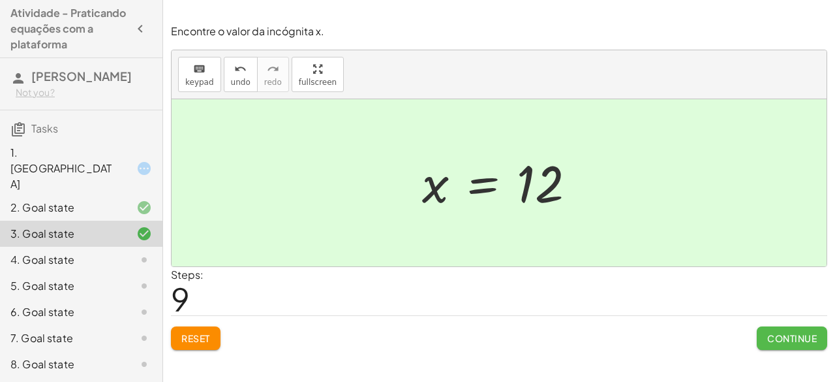
click at [790, 336] on span "Continue" at bounding box center [792, 338] width 50 height 12
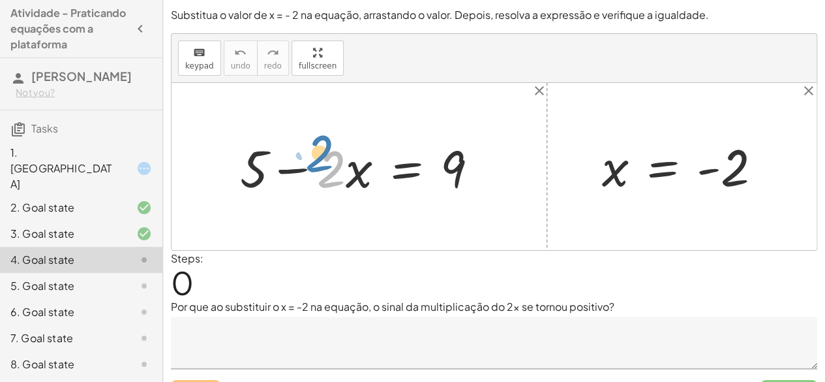
drag, startPoint x: 335, startPoint y: 169, endPoint x: 312, endPoint y: 151, distance: 29.7
click at [312, 151] on div at bounding box center [365, 166] width 262 height 67
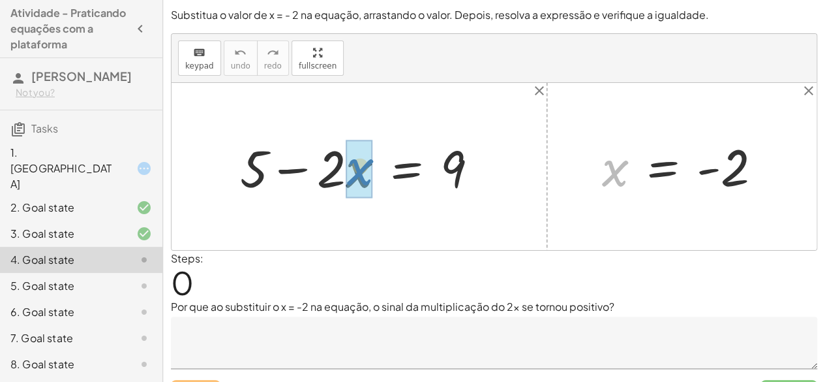
drag, startPoint x: 615, startPoint y: 167, endPoint x: 372, endPoint y: 164, distance: 242.7
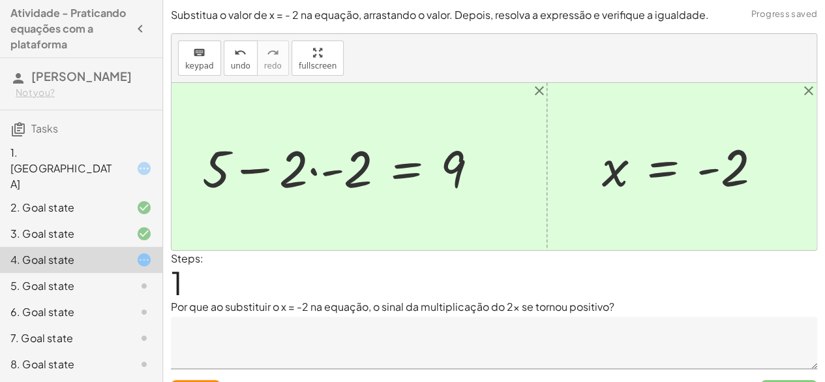
click at [333, 173] on div at bounding box center [345, 166] width 299 height 67
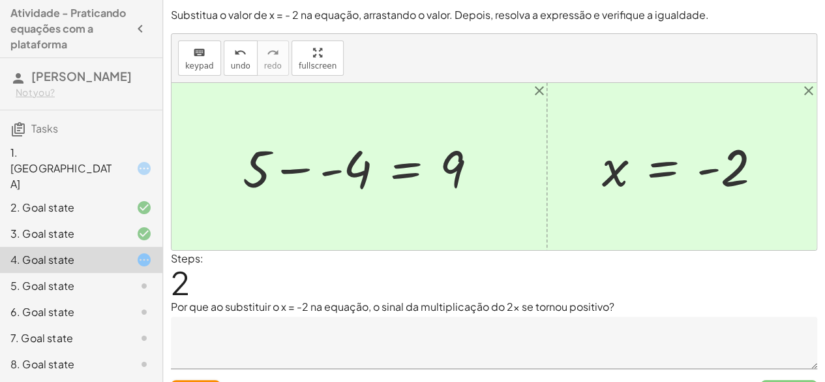
click at [305, 168] on div at bounding box center [365, 166] width 258 height 67
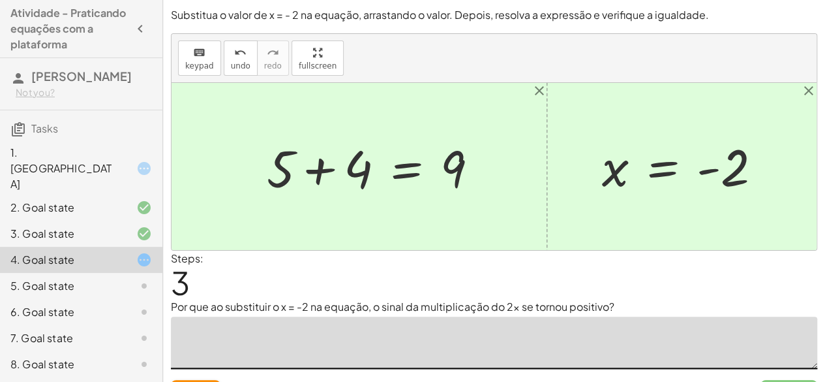
click at [268, 333] on textarea at bounding box center [494, 342] width 646 height 52
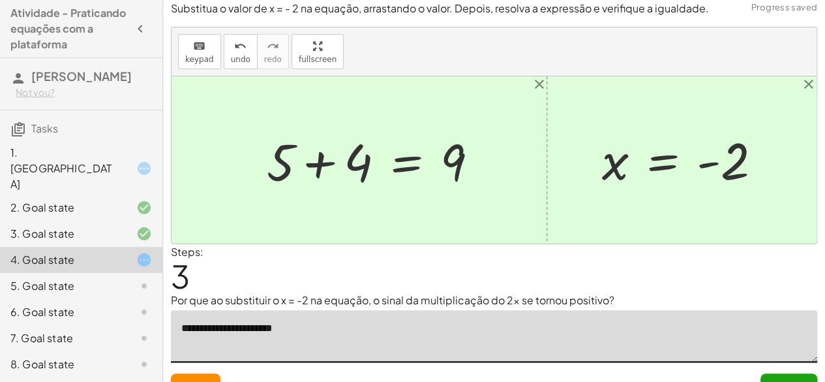
scroll to position [27, 0]
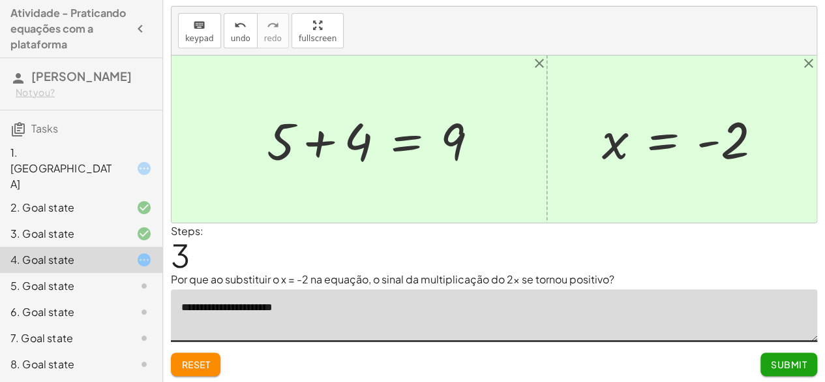
type textarea "**********"
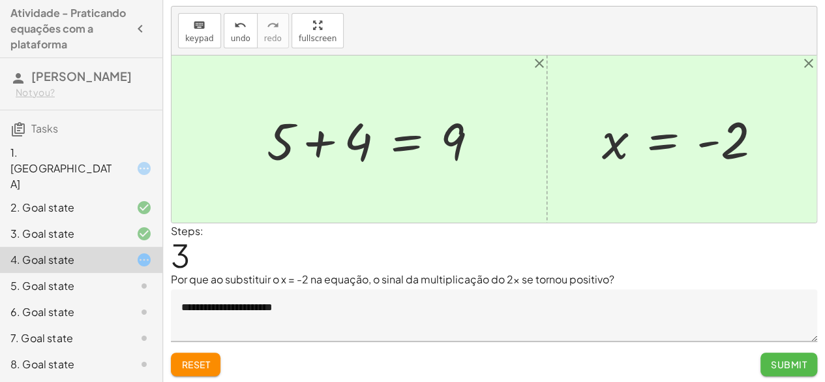
click at [770, 361] on button "Submit" at bounding box center [789, 363] width 57 height 23
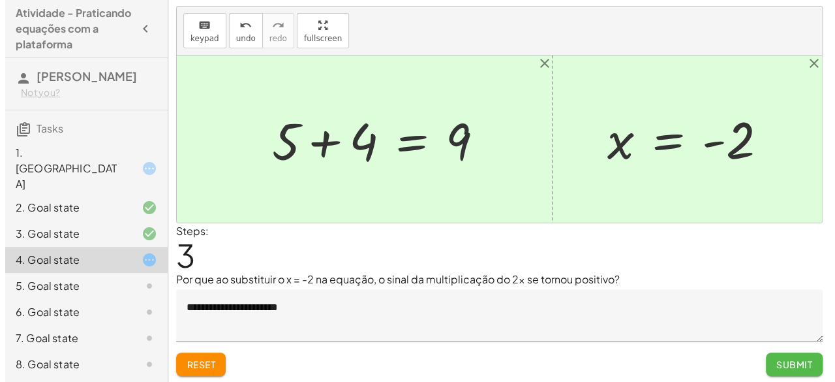
scroll to position [0, 0]
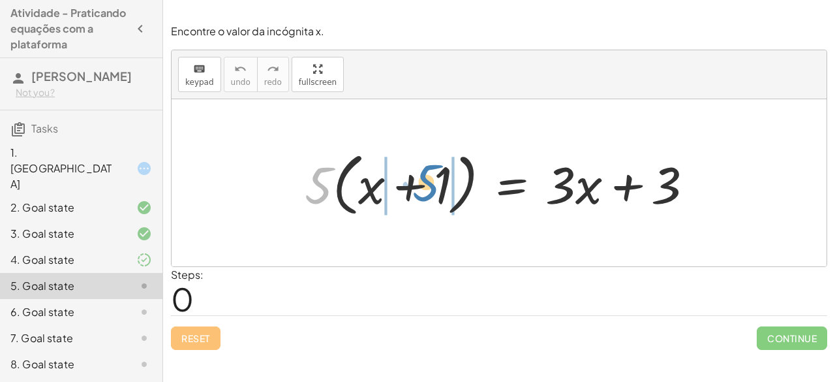
drag, startPoint x: 321, startPoint y: 202, endPoint x: 432, endPoint y: 204, distance: 111.6
click at [432, 204] on div at bounding box center [504, 182] width 412 height 75
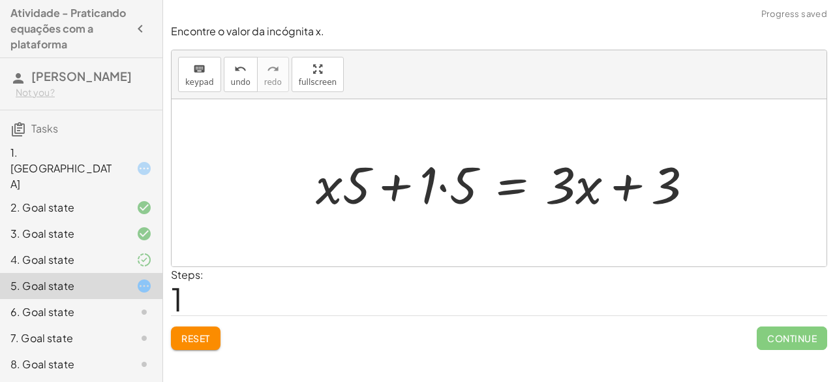
click at [434, 198] on div at bounding box center [509, 182] width 400 height 67
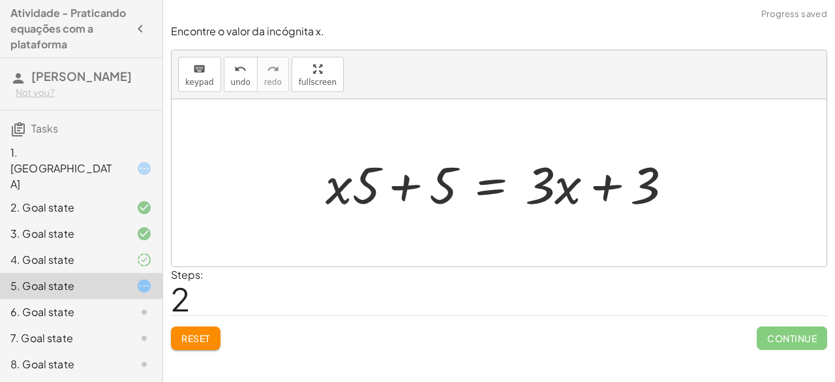
click at [345, 189] on div at bounding box center [504, 182] width 370 height 67
drag, startPoint x: 367, startPoint y: 179, endPoint x: 298, endPoint y: 175, distance: 68.6
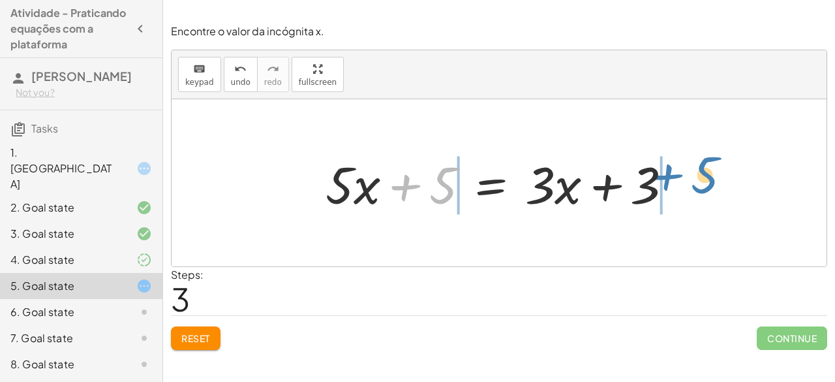
drag, startPoint x: 438, startPoint y: 198, endPoint x: 701, endPoint y: 192, distance: 262.9
click at [701, 192] on div "· 5 · ( + x + 1 ) = + · 3 · x + 3 + · x · 5 + · 1 · 5 = + · 3 · x + 3 + · x · 5…" at bounding box center [499, 182] width 655 height 167
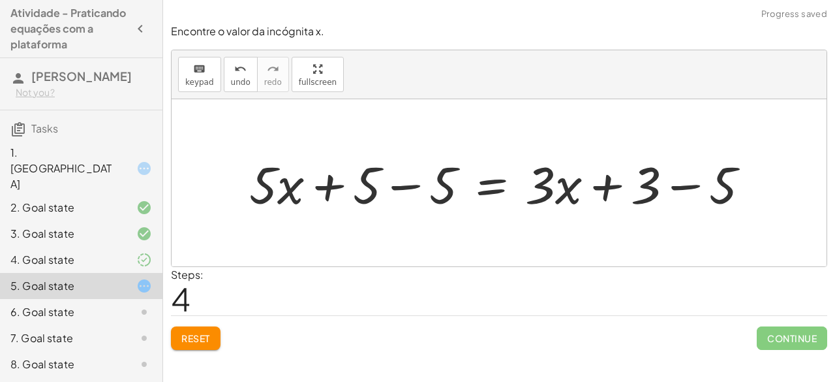
click at [403, 189] on div at bounding box center [505, 182] width 524 height 67
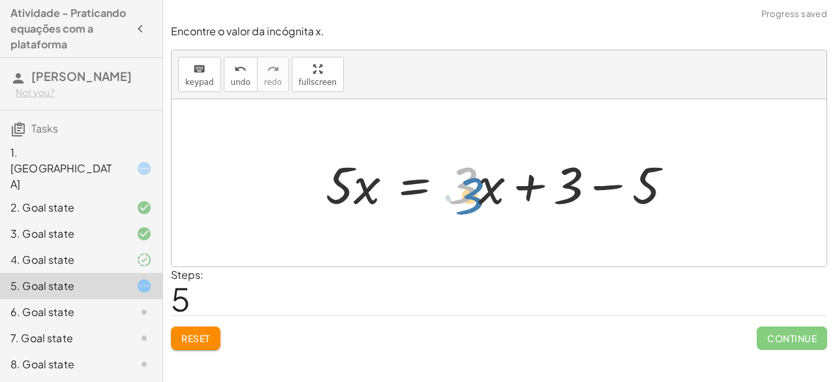
drag, startPoint x: 471, startPoint y: 185, endPoint x: 478, endPoint y: 195, distance: 12.7
click at [478, 195] on div at bounding box center [504, 182] width 370 height 67
drag, startPoint x: 479, startPoint y: 193, endPoint x: 455, endPoint y: 207, distance: 28.1
click at [455, 207] on div at bounding box center [504, 182] width 370 height 67
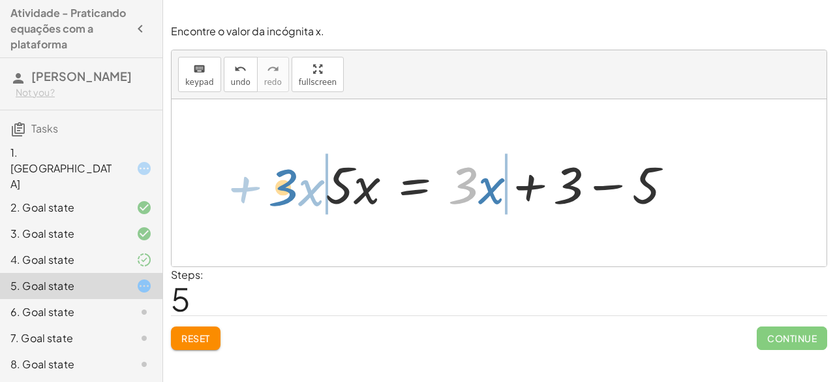
drag, startPoint x: 461, startPoint y: 203, endPoint x: 280, endPoint y: 205, distance: 180.7
click at [280, 205] on div "· 5 · ( + x + 1 ) = + · 3 · x + 3 + · x · 5 + · 1 · 5 = + · 3 · x + 3 + · x · 5…" at bounding box center [499, 182] width 655 height 167
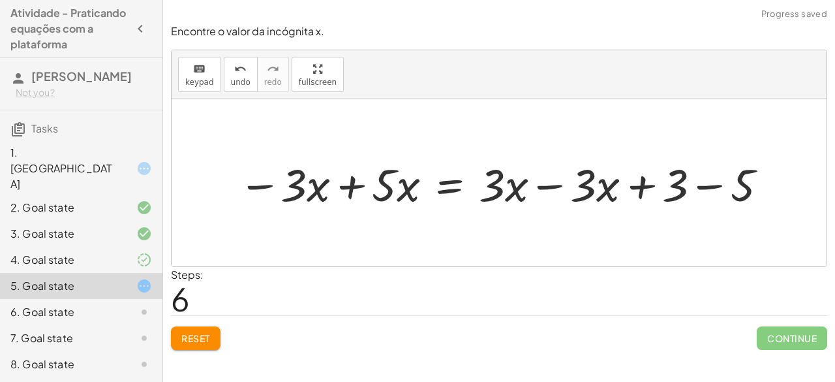
click at [537, 187] on div at bounding box center [504, 182] width 545 height 59
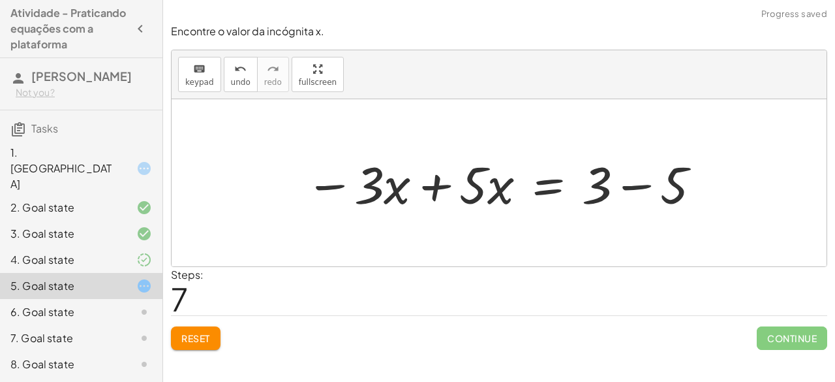
click at [627, 192] on div at bounding box center [504, 182] width 410 height 67
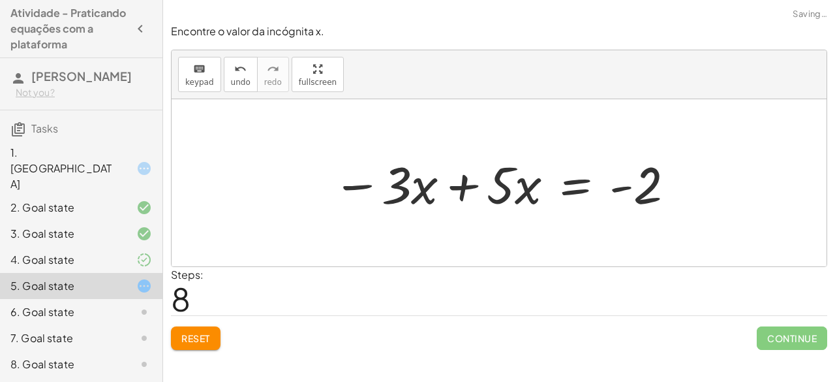
click at [370, 189] on div at bounding box center [504, 182] width 356 height 67
click at [369, 190] on div at bounding box center [504, 182] width 356 height 67
click at [472, 190] on div at bounding box center [504, 182] width 356 height 67
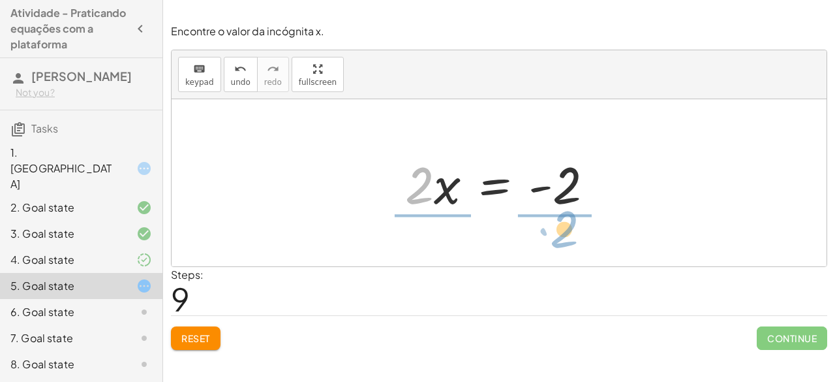
drag, startPoint x: 418, startPoint y: 187, endPoint x: 563, endPoint y: 230, distance: 151.3
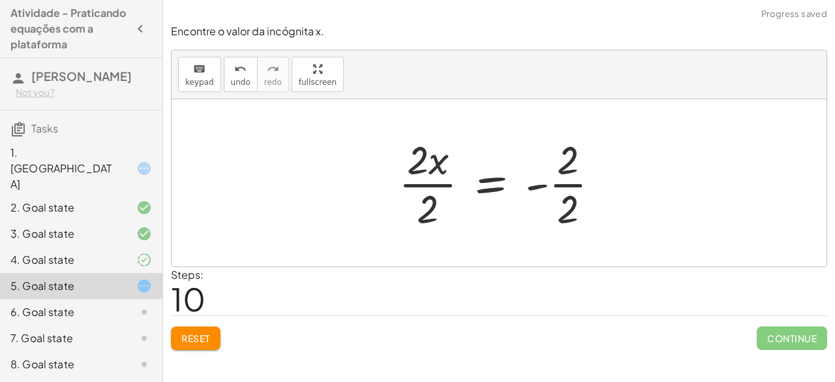
click at [446, 183] on div at bounding box center [504, 182] width 224 height 100
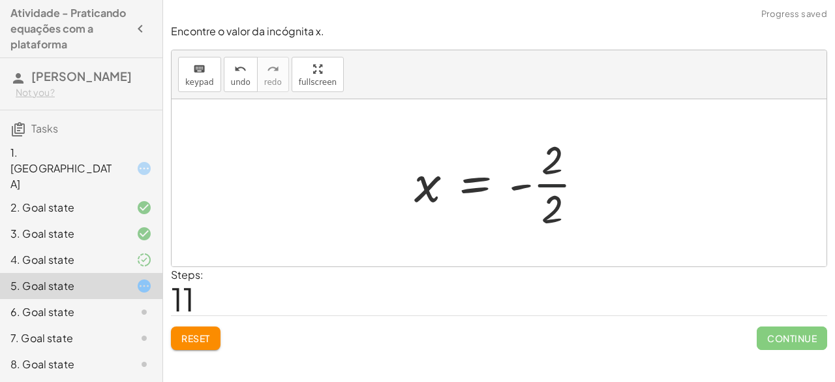
click at [550, 185] on div at bounding box center [504, 182] width 193 height 100
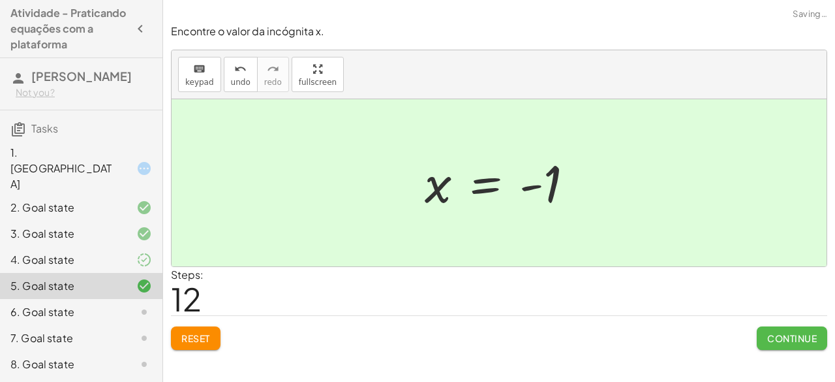
click at [768, 341] on span "Continue" at bounding box center [792, 338] width 50 height 12
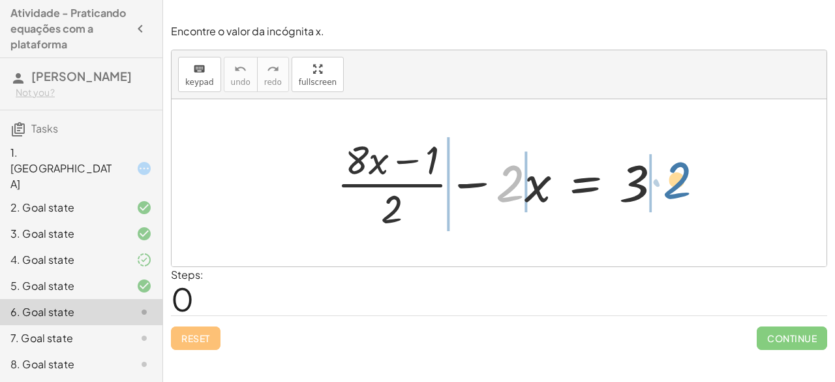
drag, startPoint x: 513, startPoint y: 186, endPoint x: 683, endPoint y: 183, distance: 169.6
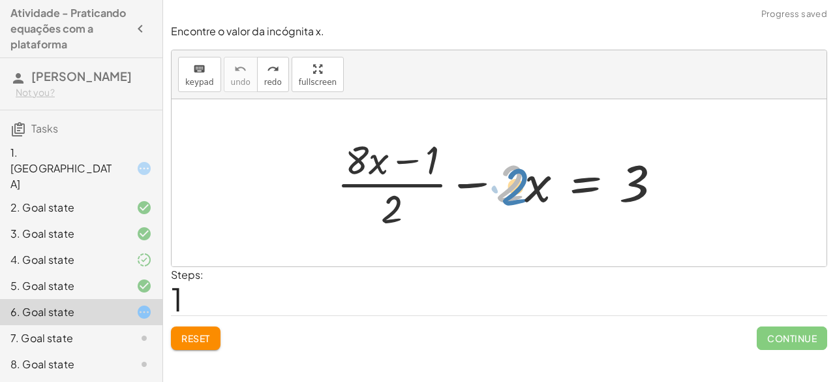
click at [524, 189] on div at bounding box center [504, 182] width 348 height 100
drag, startPoint x: 524, startPoint y: 189, endPoint x: 512, endPoint y: 185, distance: 12.8
click at [512, 185] on div at bounding box center [504, 182] width 348 height 100
drag, startPoint x: 504, startPoint y: 178, endPoint x: 513, endPoint y: 177, distance: 9.2
click at [513, 177] on div at bounding box center [504, 182] width 348 height 100
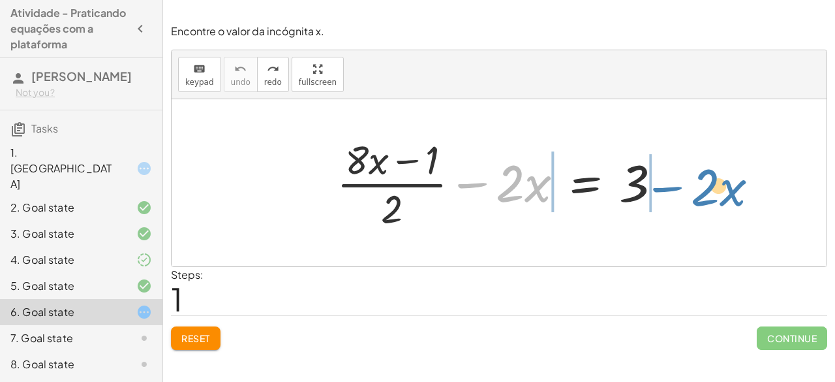
drag, startPoint x: 479, startPoint y: 181, endPoint x: 674, endPoint y: 185, distance: 195.1
click at [674, 185] on div at bounding box center [504, 182] width 348 height 100
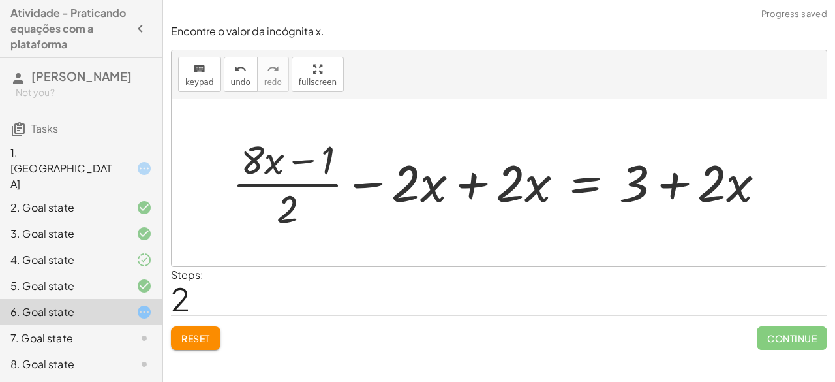
click at [457, 173] on div at bounding box center [504, 182] width 556 height 100
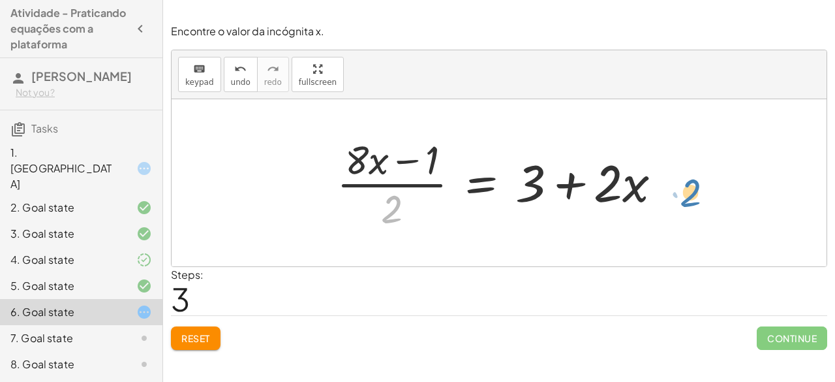
drag, startPoint x: 393, startPoint y: 212, endPoint x: 680, endPoint y: 186, distance: 288.2
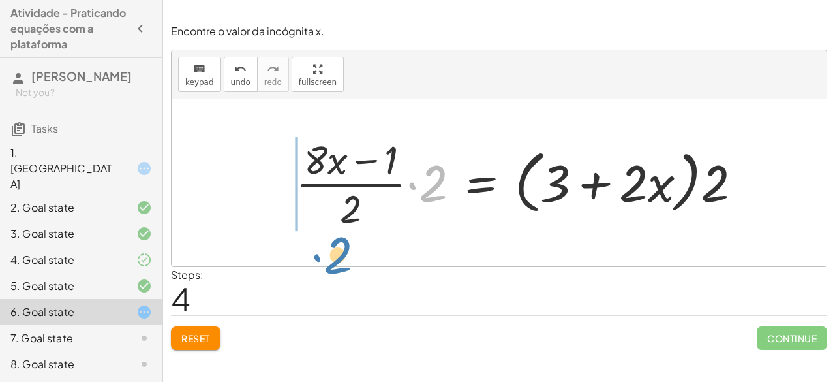
drag, startPoint x: 442, startPoint y: 175, endPoint x: 347, endPoint y: 247, distance: 119.2
click at [347, 247] on div "+ · ( + · 8 · x − 1 ) · 2 − · 2 · x = 3 + · ( + · 8 · x − 1 ) · 2 − · 2 · x + ·…" at bounding box center [499, 182] width 655 height 167
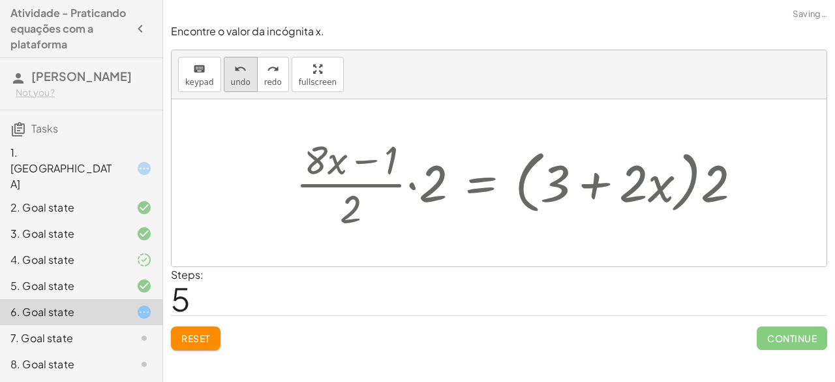
click at [239, 83] on span "undo" at bounding box center [241, 82] width 20 height 9
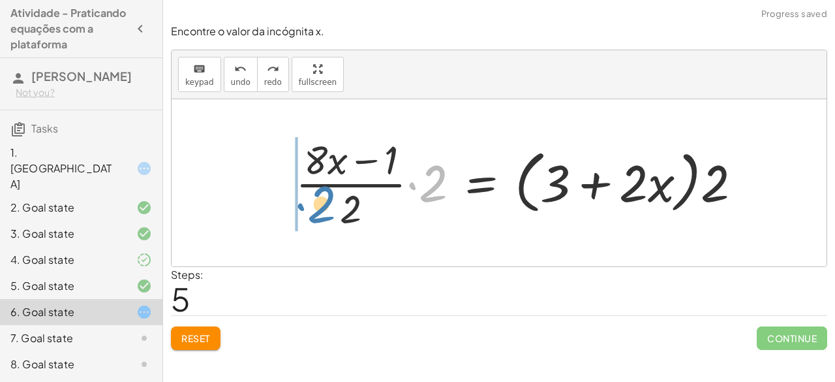
drag, startPoint x: 437, startPoint y: 178, endPoint x: 330, endPoint y: 204, distance: 110.1
click at [330, 204] on div at bounding box center [524, 182] width 470 height 100
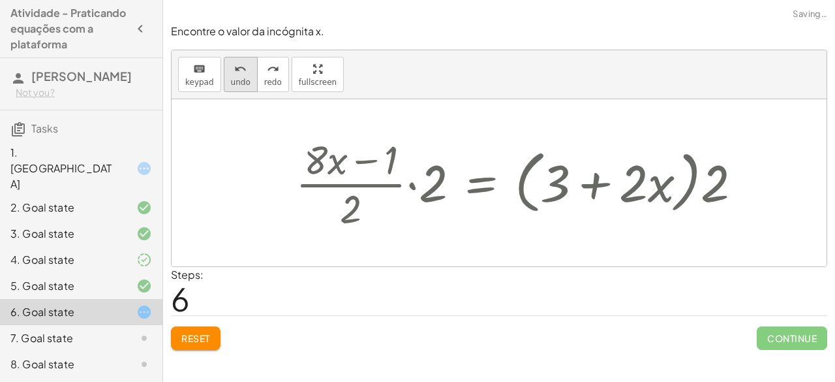
click at [241, 69] on div "undo" at bounding box center [241, 69] width 20 height 16
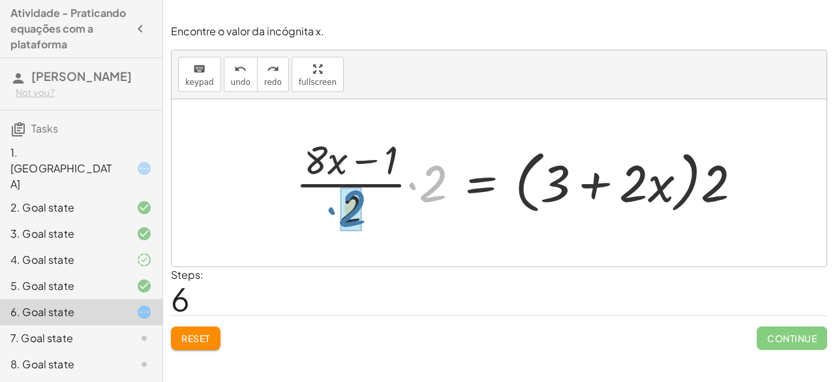
drag, startPoint x: 444, startPoint y: 168, endPoint x: 360, endPoint y: 193, distance: 87.1
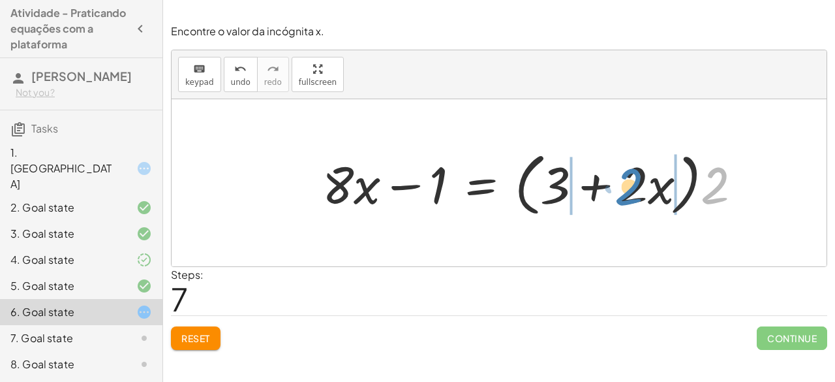
drag, startPoint x: 712, startPoint y: 185, endPoint x: 624, endPoint y: 186, distance: 87.4
click at [624, 186] on div at bounding box center [537, 182] width 443 height 75
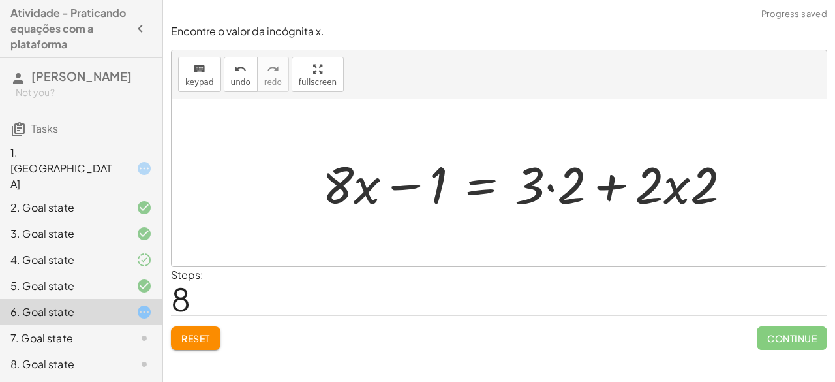
click at [547, 183] on div at bounding box center [532, 182] width 432 height 67
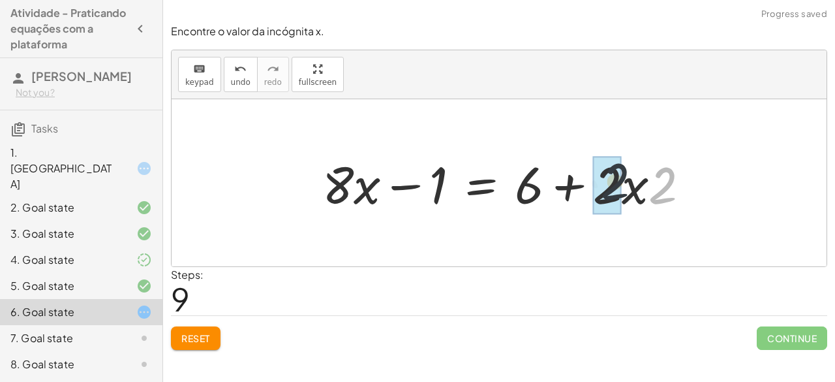
drag, startPoint x: 659, startPoint y: 190, endPoint x: 597, endPoint y: 183, distance: 61.7
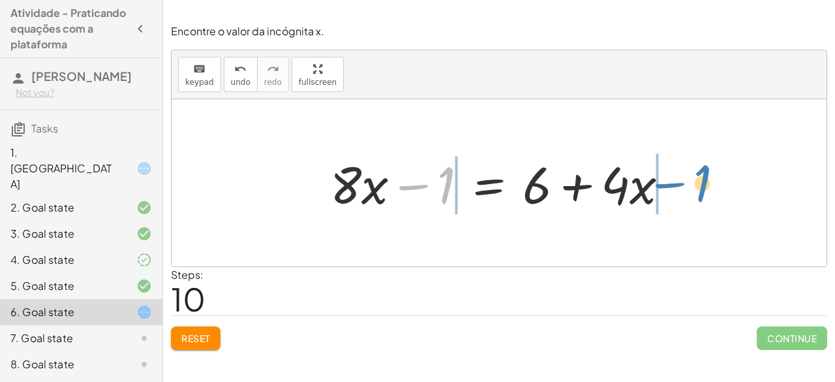
drag, startPoint x: 421, startPoint y: 187, endPoint x: 685, endPoint y: 189, distance: 263.5
click at [685, 189] on div at bounding box center [505, 182] width 362 height 67
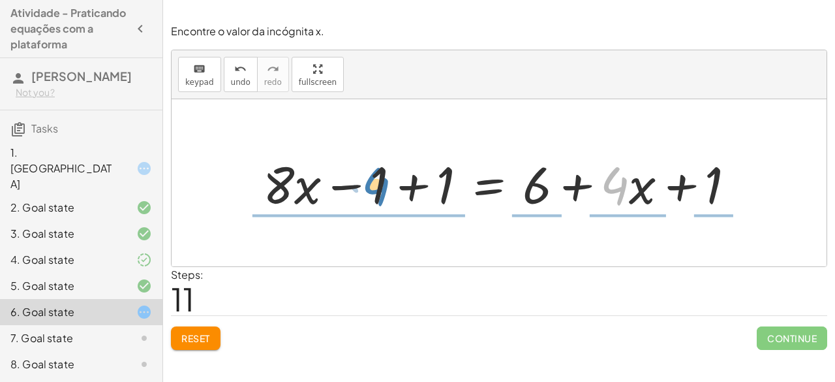
drag, startPoint x: 621, startPoint y: 191, endPoint x: 385, endPoint y: 192, distance: 236.1
click at [385, 192] on div at bounding box center [504, 182] width 496 height 67
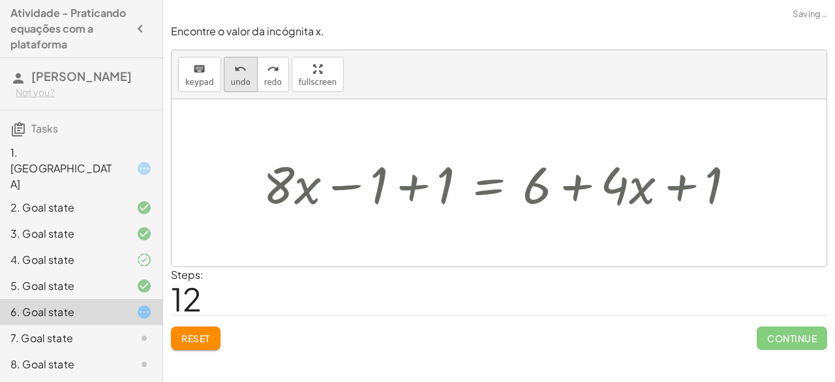
click at [237, 80] on span "undo" at bounding box center [241, 82] width 20 height 9
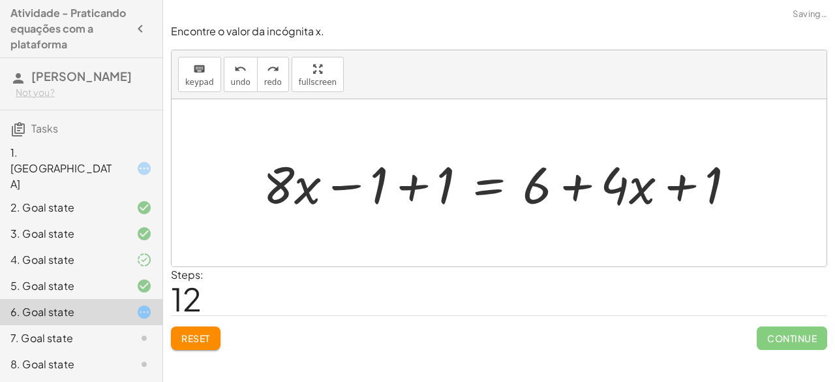
click at [402, 189] on div at bounding box center [504, 182] width 496 height 67
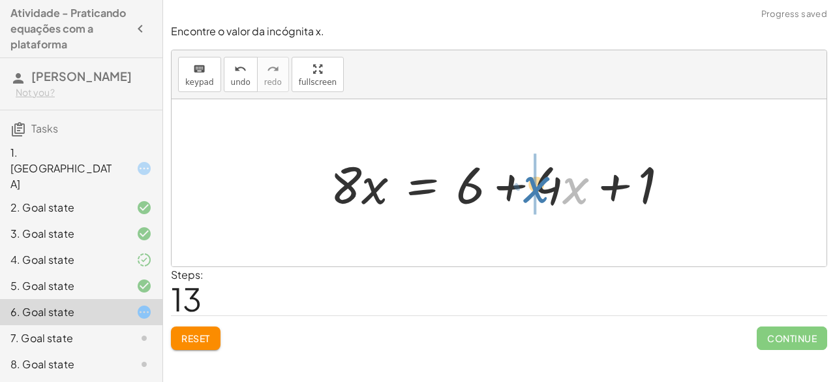
drag, startPoint x: 567, startPoint y: 191, endPoint x: 544, endPoint y: 187, distance: 23.8
click at [544, 187] on div at bounding box center [505, 182] width 362 height 67
drag, startPoint x: 544, startPoint y: 187, endPoint x: 564, endPoint y: 188, distance: 19.6
click at [564, 188] on div at bounding box center [505, 182] width 362 height 67
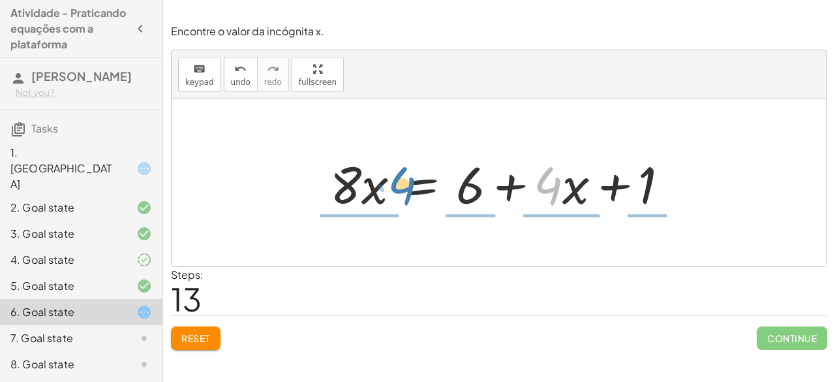
drag, startPoint x: 554, startPoint y: 187, endPoint x: 408, endPoint y: 187, distance: 146.1
click at [408, 187] on div at bounding box center [505, 182] width 362 height 67
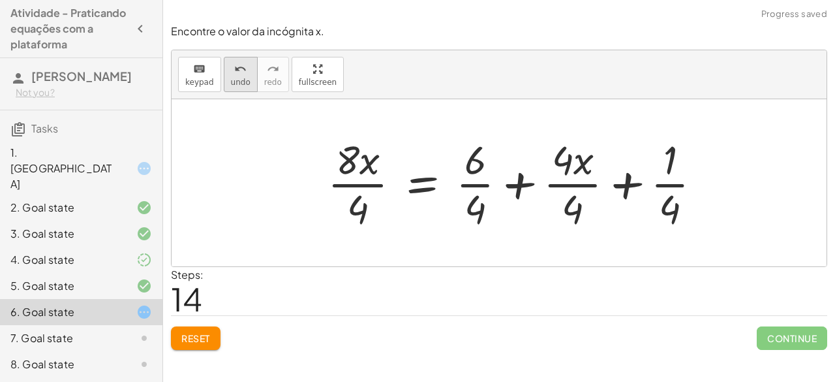
click at [235, 82] on span "undo" at bounding box center [241, 82] width 20 height 9
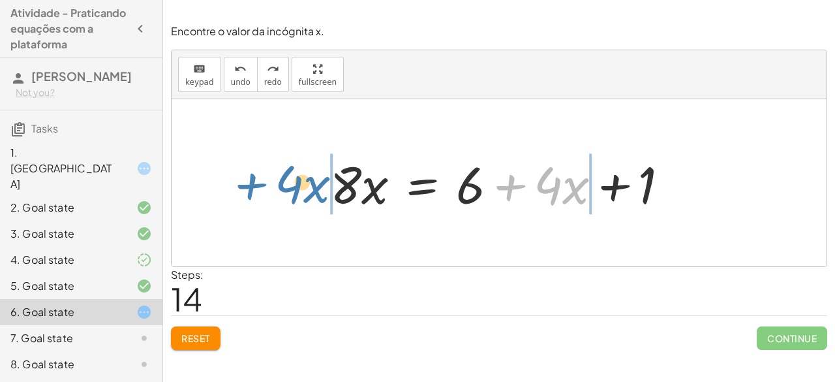
drag, startPoint x: 526, startPoint y: 185, endPoint x: 266, endPoint y: 183, distance: 259.6
click at [266, 183] on div "+ · ( + · 8 · x − 1 ) · 2 − · 2 · x = 3 + · ( + · 8 · x − 1 ) · 2 − · 2 · x + ·…" at bounding box center [499, 182] width 655 height 167
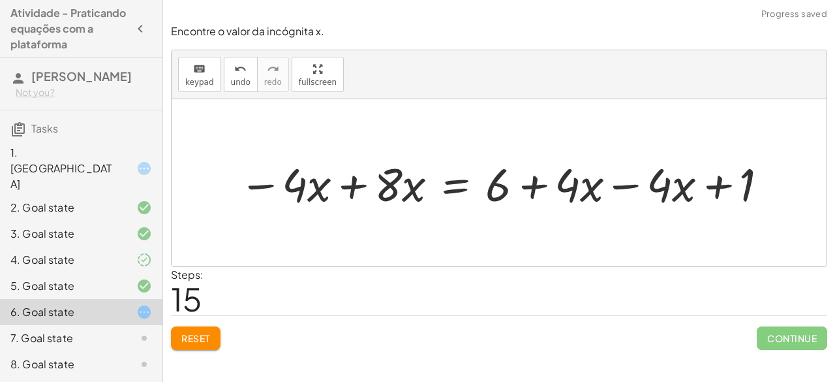
click at [620, 187] on div at bounding box center [504, 183] width 545 height 60
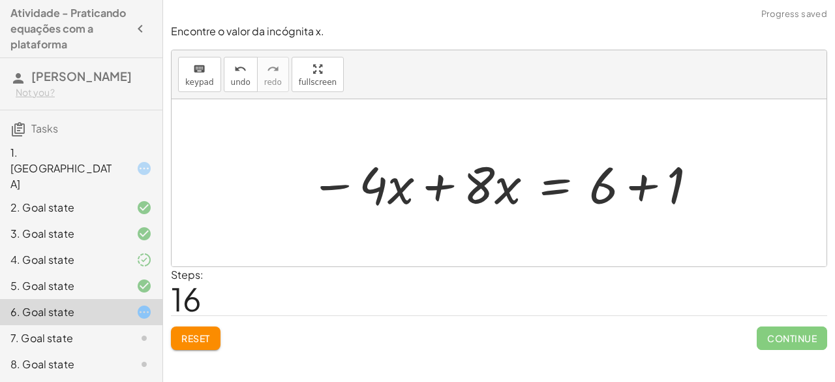
click at [634, 184] on div at bounding box center [504, 182] width 402 height 67
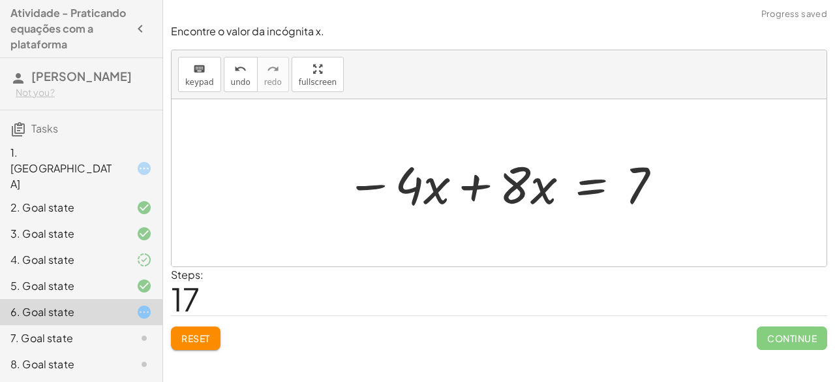
click at [468, 182] on div at bounding box center [504, 182] width 330 height 67
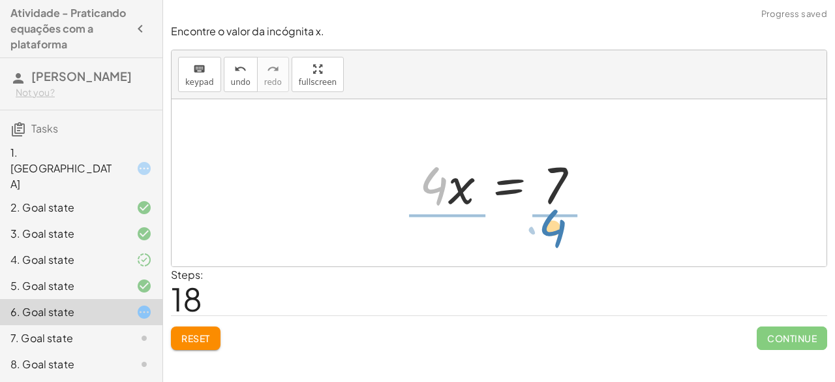
drag, startPoint x: 430, startPoint y: 185, endPoint x: 553, endPoint y: 229, distance: 131.0
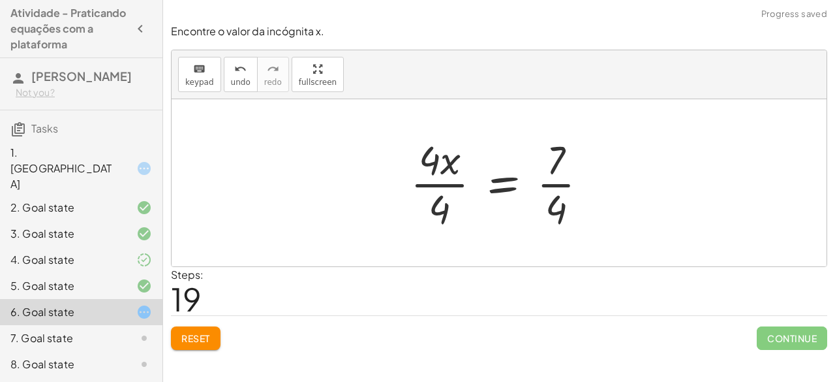
click at [447, 181] on div at bounding box center [504, 182] width 201 height 100
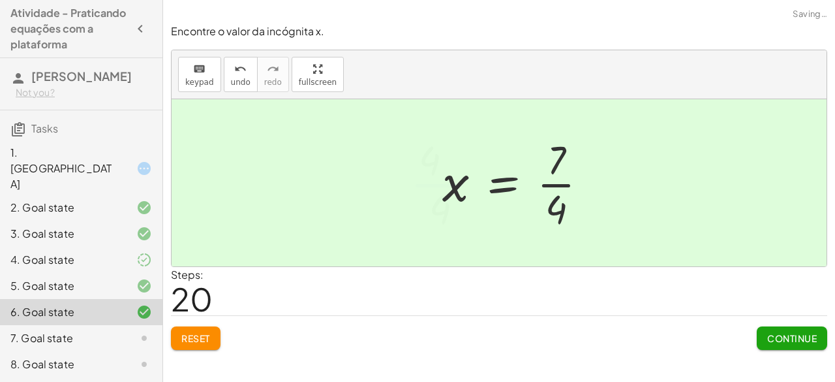
click at [551, 187] on div at bounding box center [520, 182] width 169 height 100
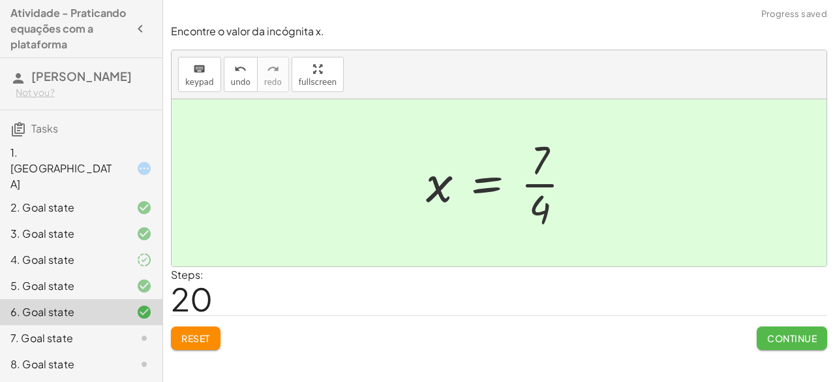
click at [762, 329] on button "Continue" at bounding box center [792, 337] width 70 height 23
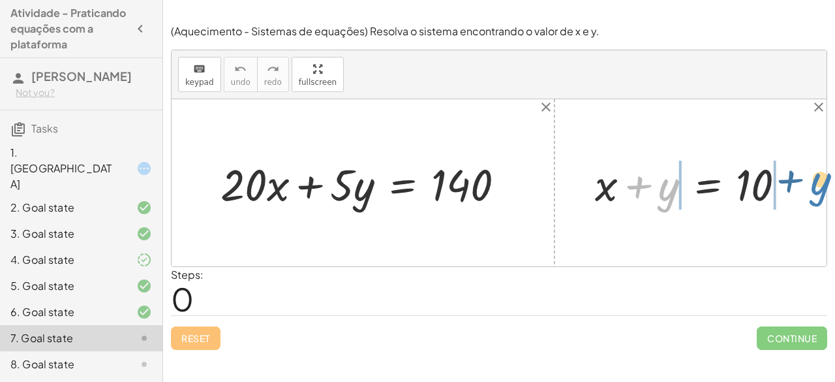
drag, startPoint x: 664, startPoint y: 193, endPoint x: 816, endPoint y: 187, distance: 152.1
click at [816, 187] on div "+ · 20 · x + · 5 · y = 140 + y + x + y = 10" at bounding box center [499, 182] width 655 height 167
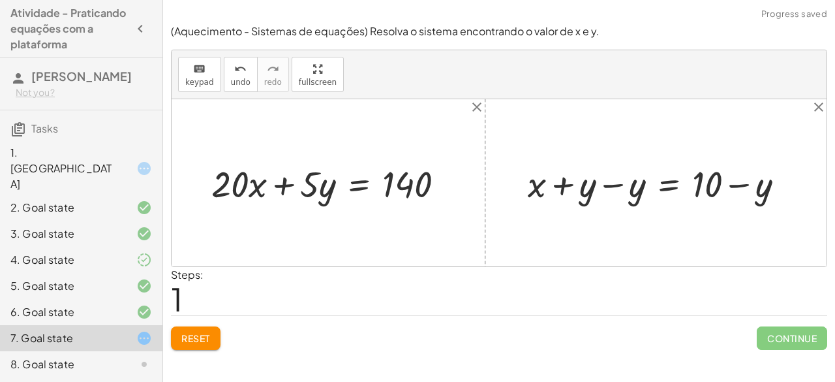
click at [620, 185] on div at bounding box center [661, 183] width 280 height 48
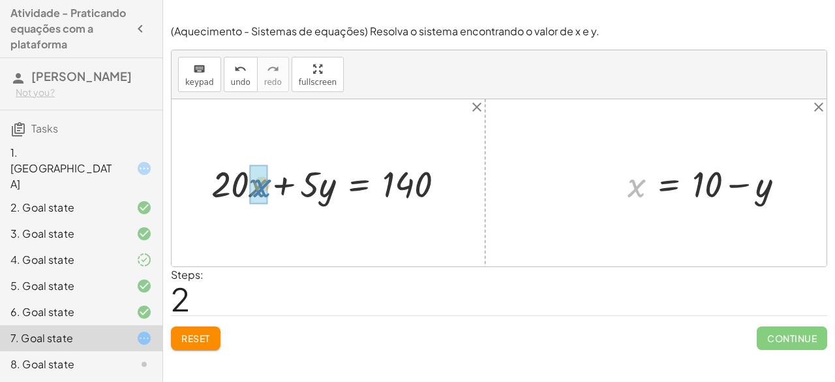
drag, startPoint x: 638, startPoint y: 187, endPoint x: 256, endPoint y: 183, distance: 382.3
